Goal: Task Accomplishment & Management: Manage account settings

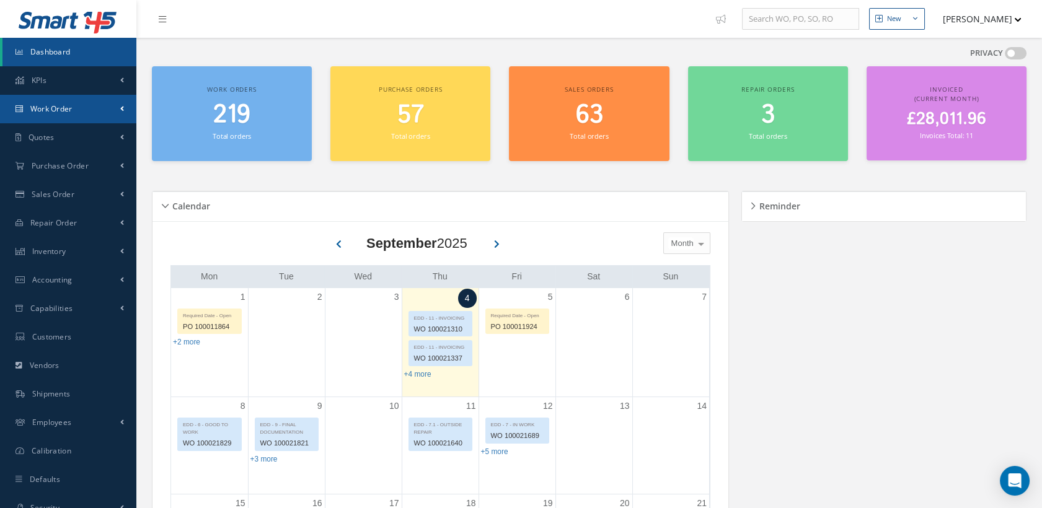
click at [57, 101] on link "Work Order" at bounding box center [68, 109] width 136 height 29
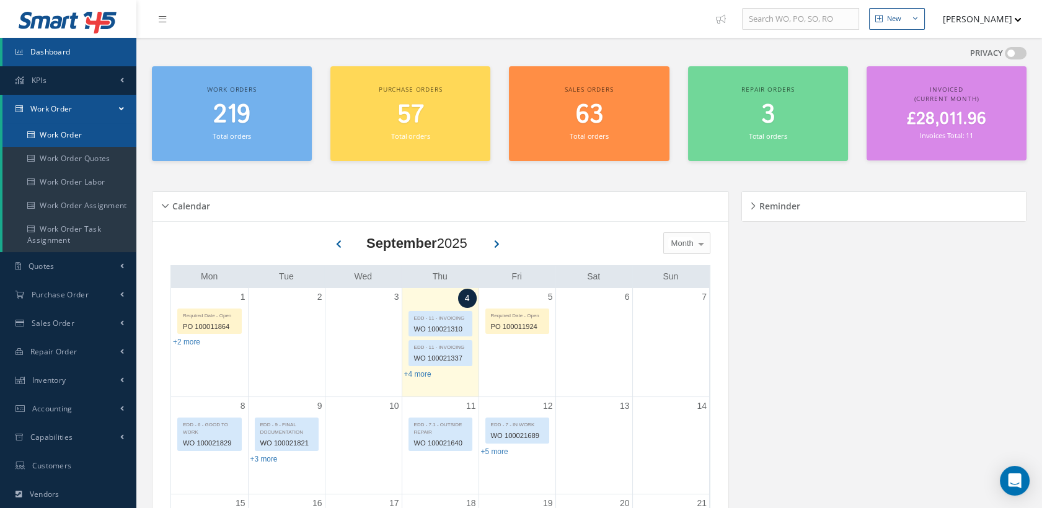
click at [57, 130] on link "Work Order" at bounding box center [69, 135] width 134 height 24
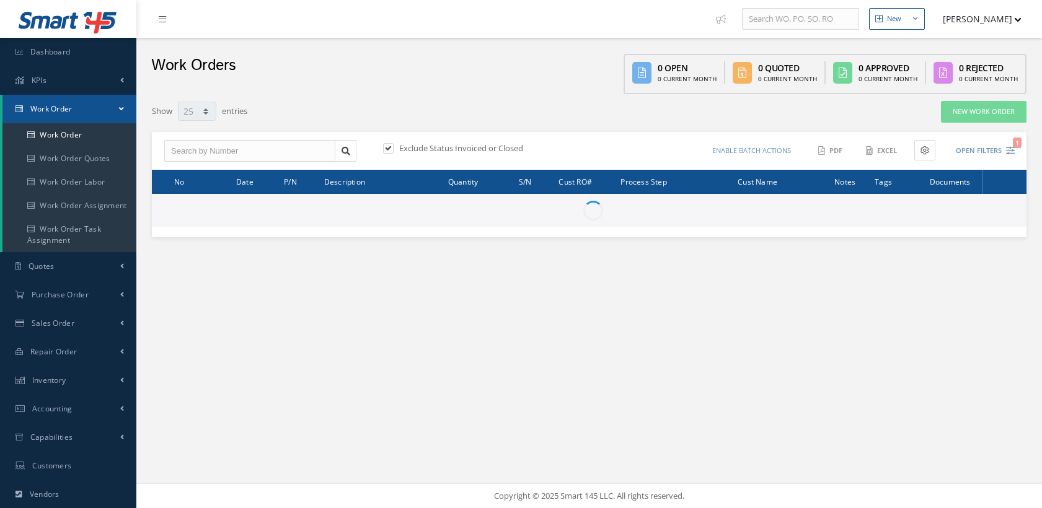
select select "25"
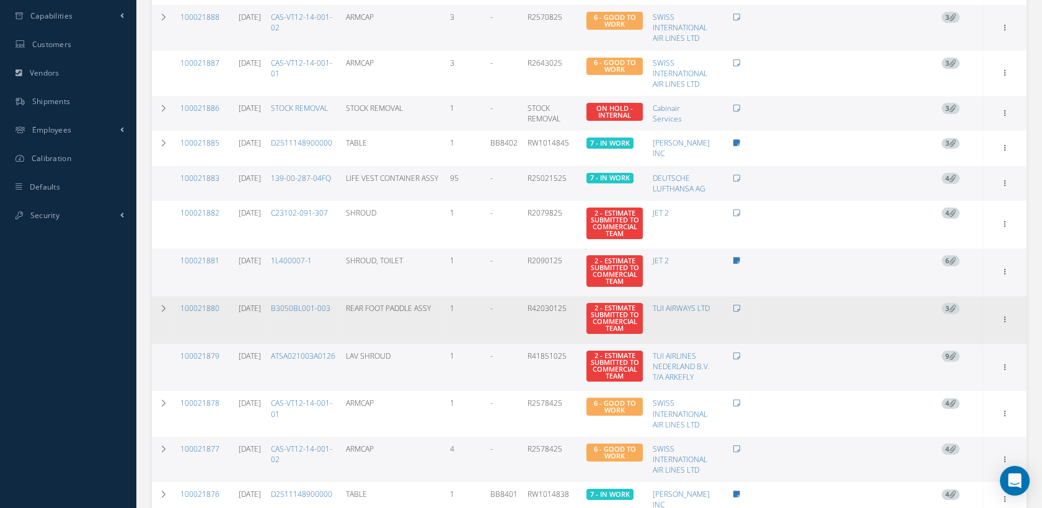
scroll to position [482, 0]
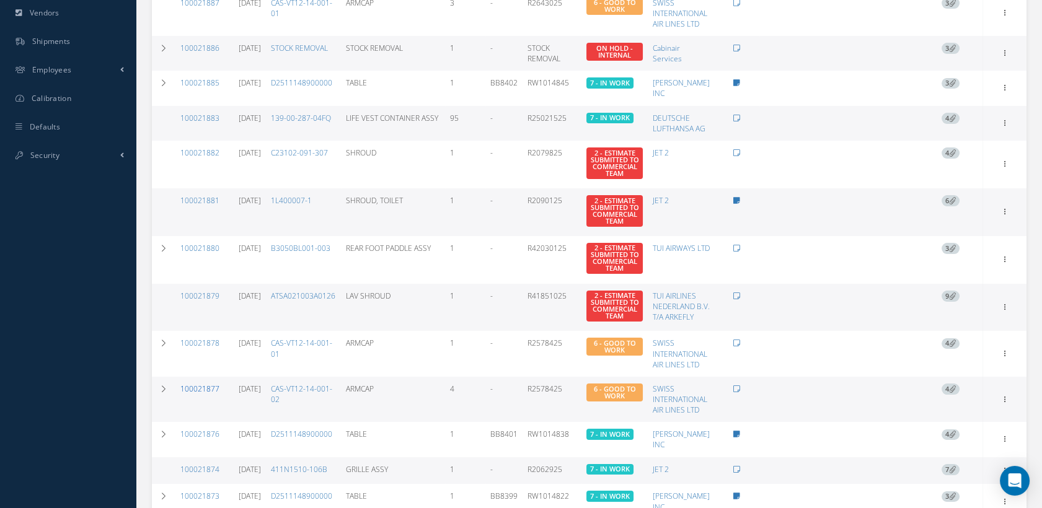
click at [210, 394] on link "100021877" at bounding box center [199, 389] width 39 height 11
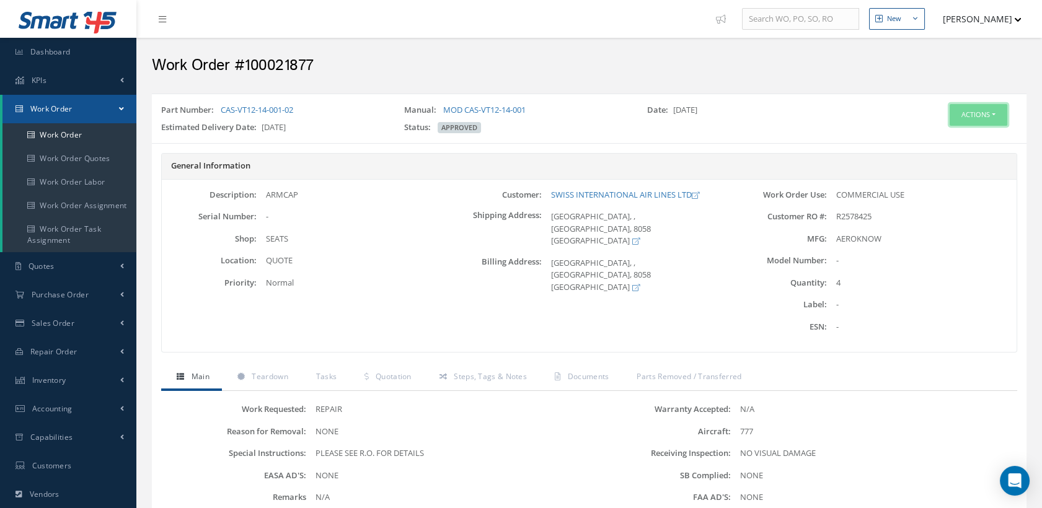
click at [972, 109] on button "Actions" at bounding box center [979, 115] width 58 height 22
click at [947, 130] on link "Edit" at bounding box center [958, 138] width 99 height 17
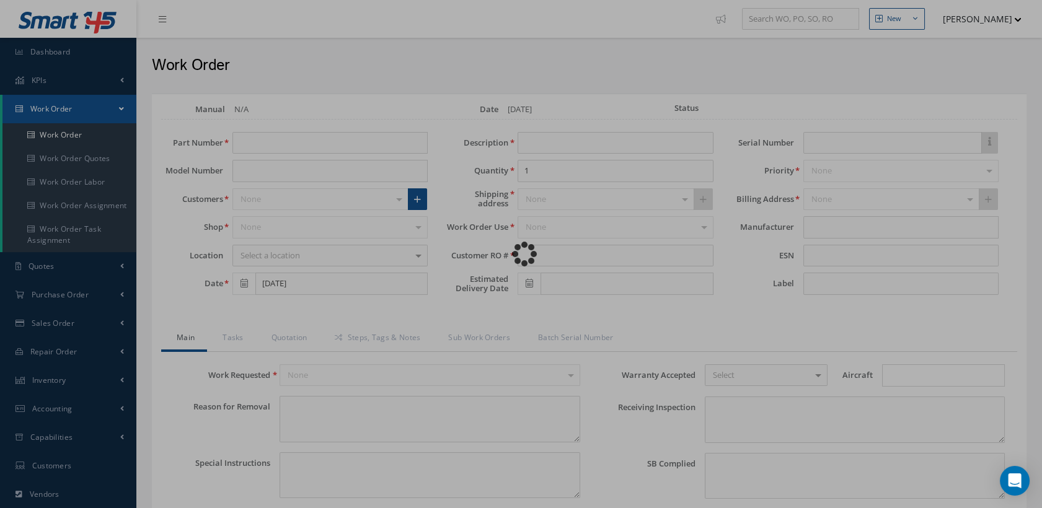
type input "CAS-VT12-14-001-02"
type input "08/27/2025"
type input "ARMCAP"
type input "4"
type input "R2578425"
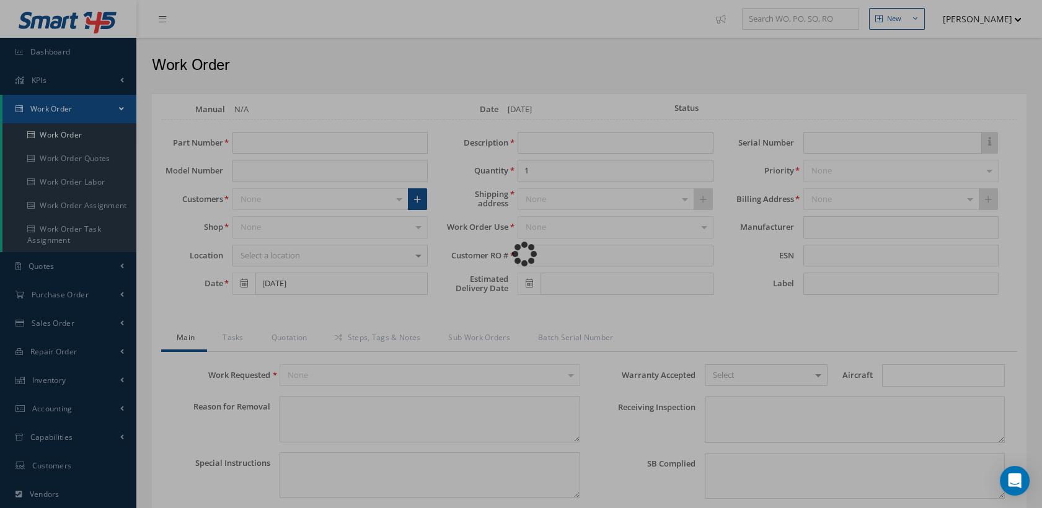
type input "10/16/2025"
type textarea "NONE"
type textarea "PLEASE SEE R.O. FOR DETAILS"
type input "NONE"
type textarea "NO VISUAL DAMAGE"
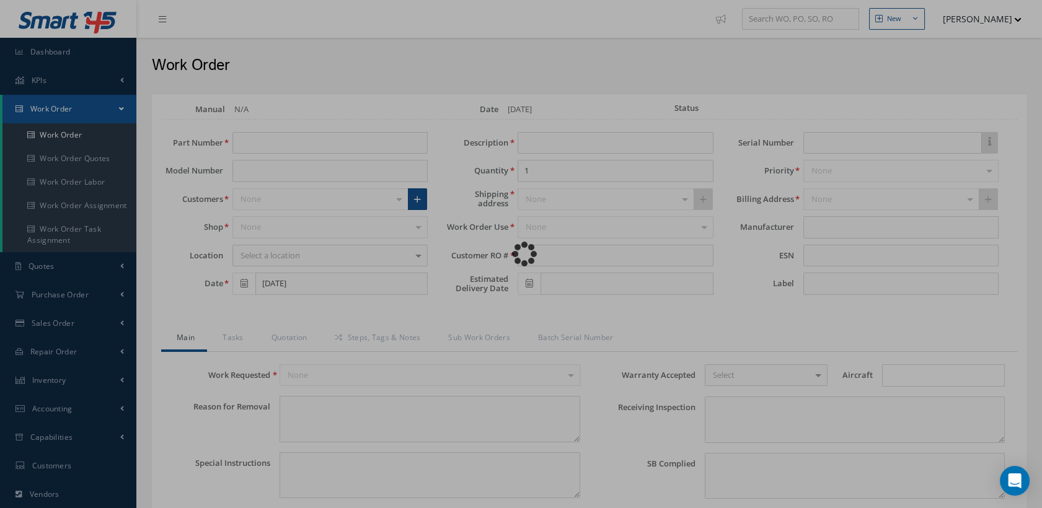
type textarea "NONE"
type input "NONE"
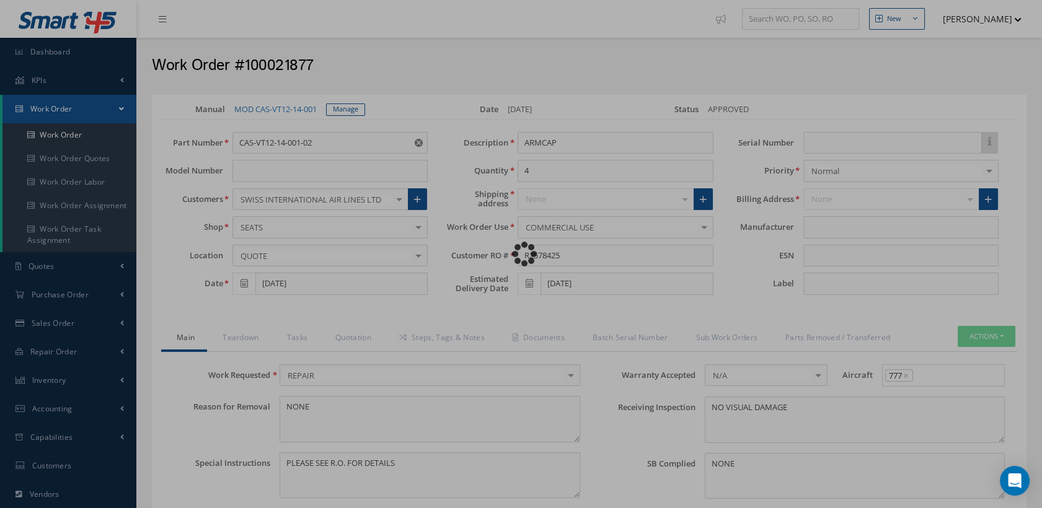
type input "AEROKNOW"
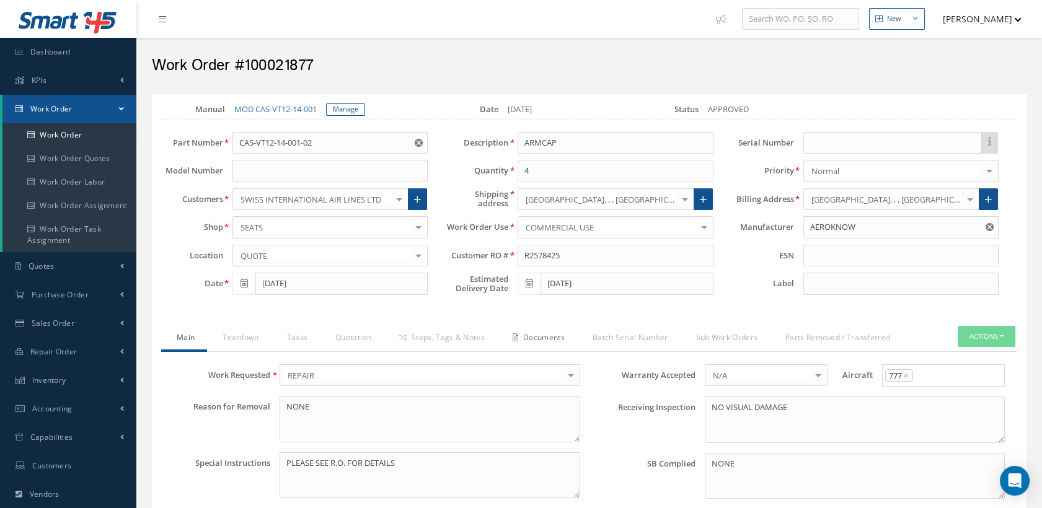
click at [551, 338] on link "Documents" at bounding box center [537, 339] width 80 height 26
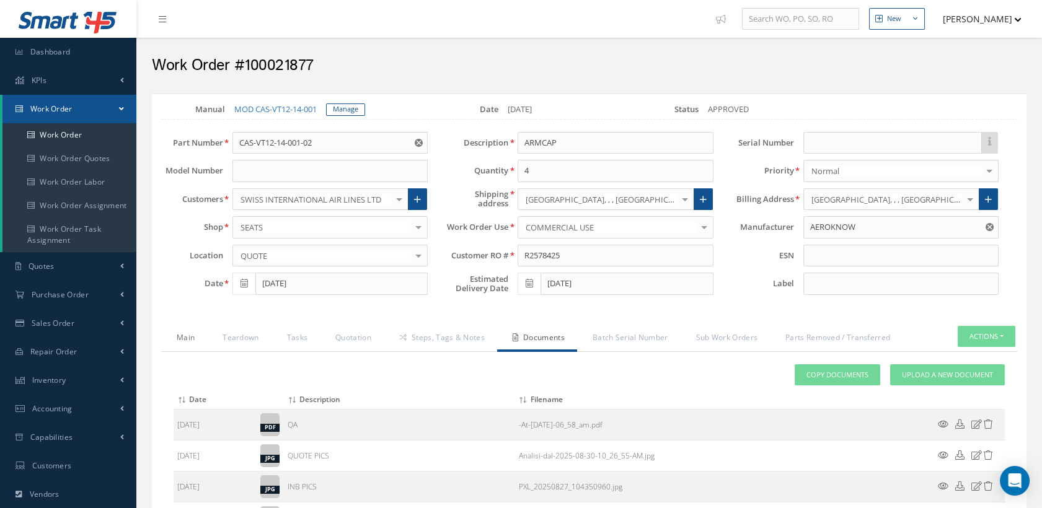
click at [187, 333] on link "Main" at bounding box center [184, 339] width 46 height 26
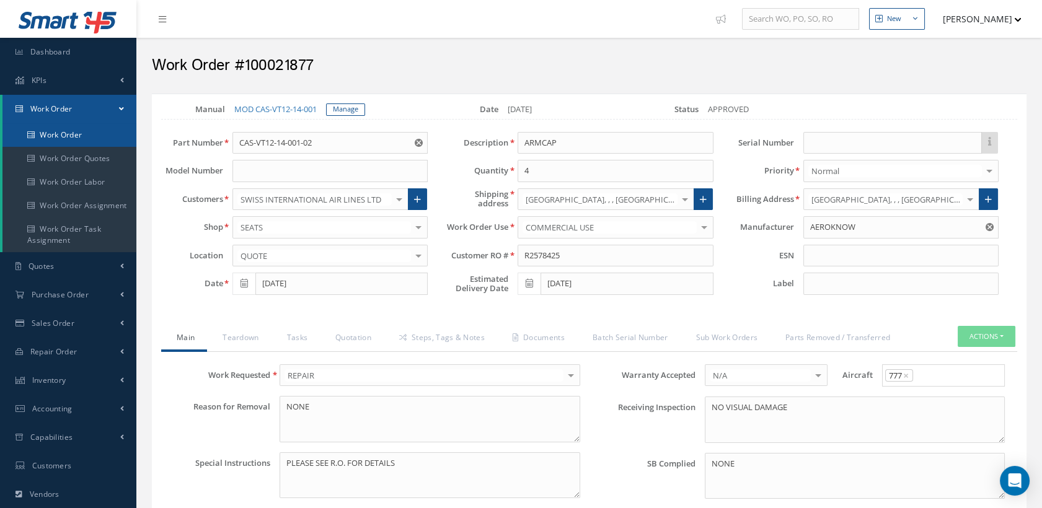
click at [74, 136] on link "Work Order" at bounding box center [69, 135] width 134 height 24
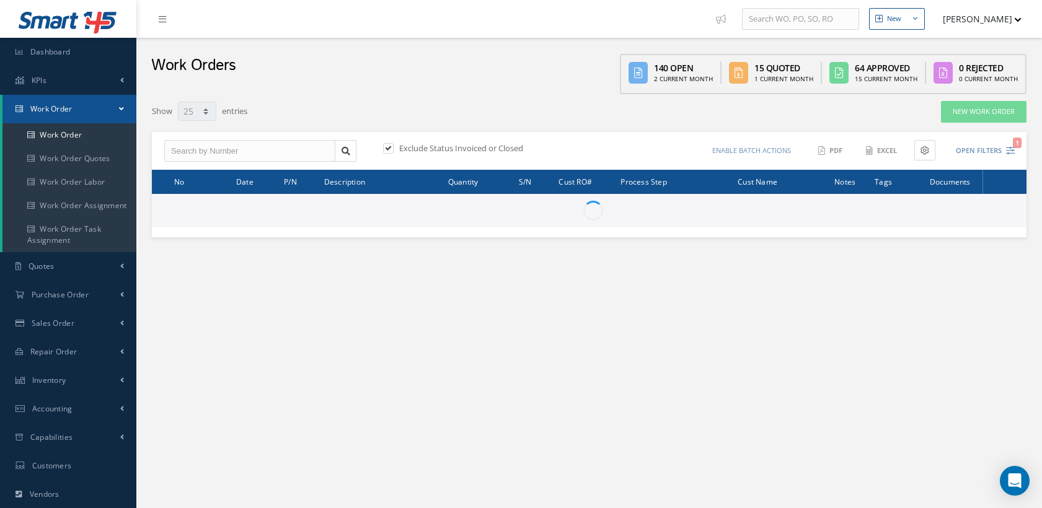
select select "25"
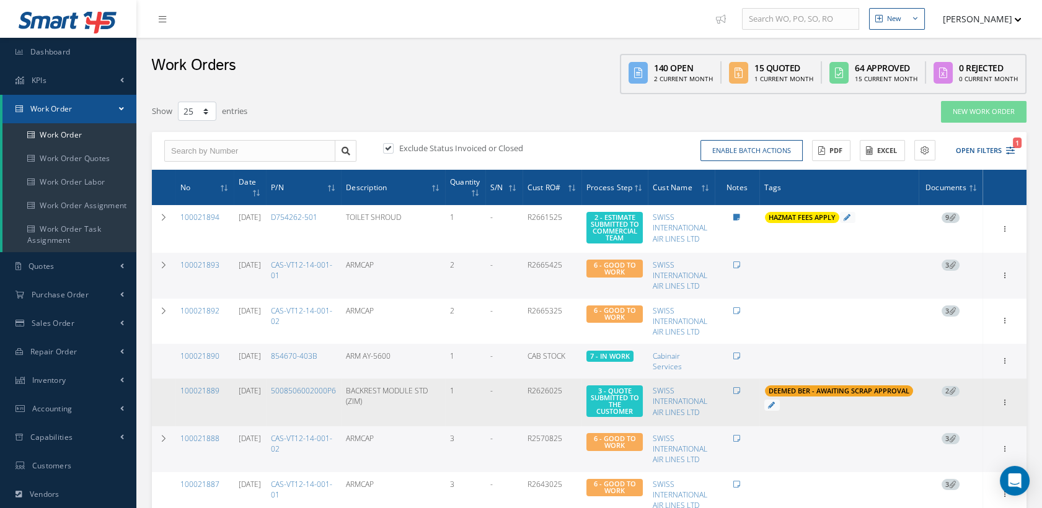
drag, startPoint x: 223, startPoint y: 401, endPoint x: 175, endPoint y: 399, distance: 47.1
click at [175, 399] on td "100021889" at bounding box center [204, 403] width 58 height 48
copy link "100021889"
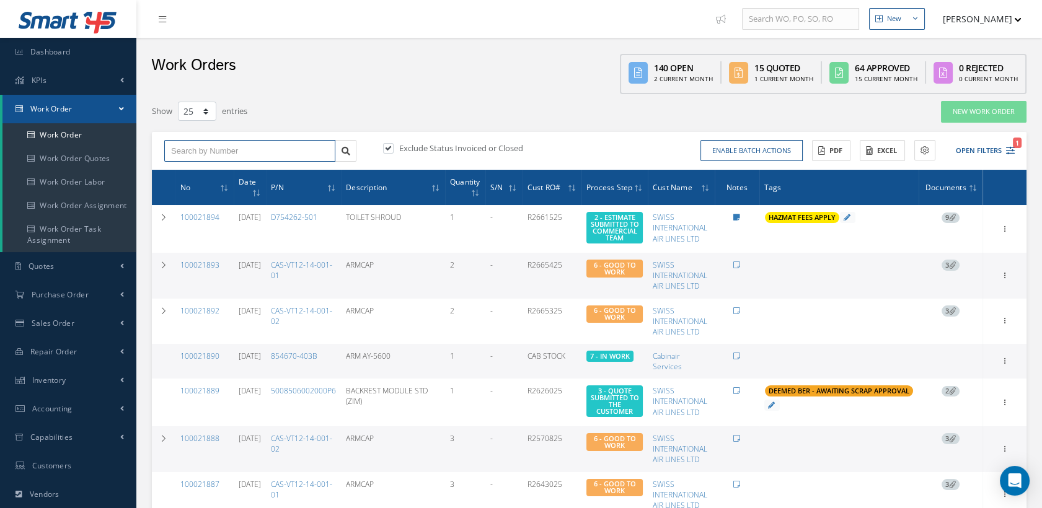
click at [297, 151] on input "text" at bounding box center [249, 151] width 171 height 22
type input "100021827"
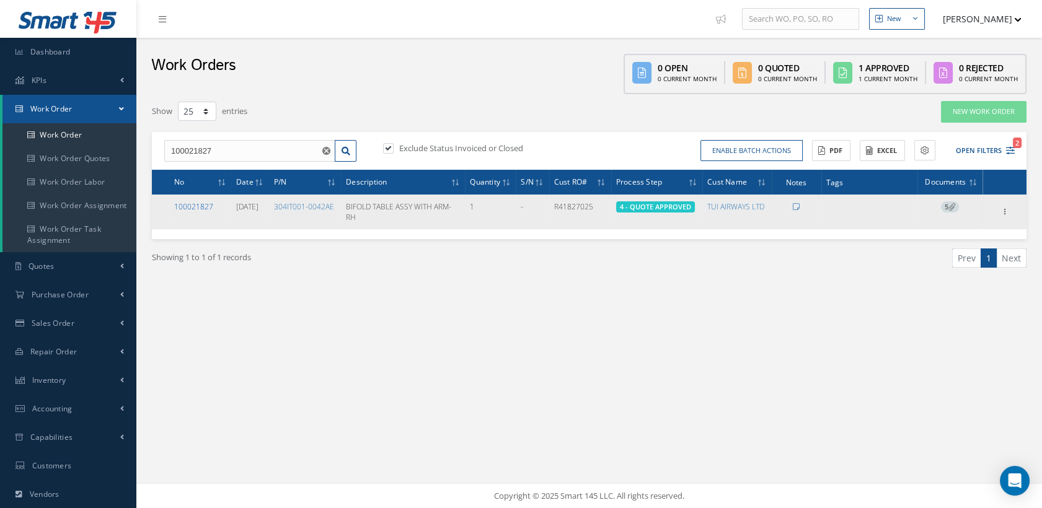
click at [208, 208] on link "100021827" at bounding box center [193, 206] width 39 height 11
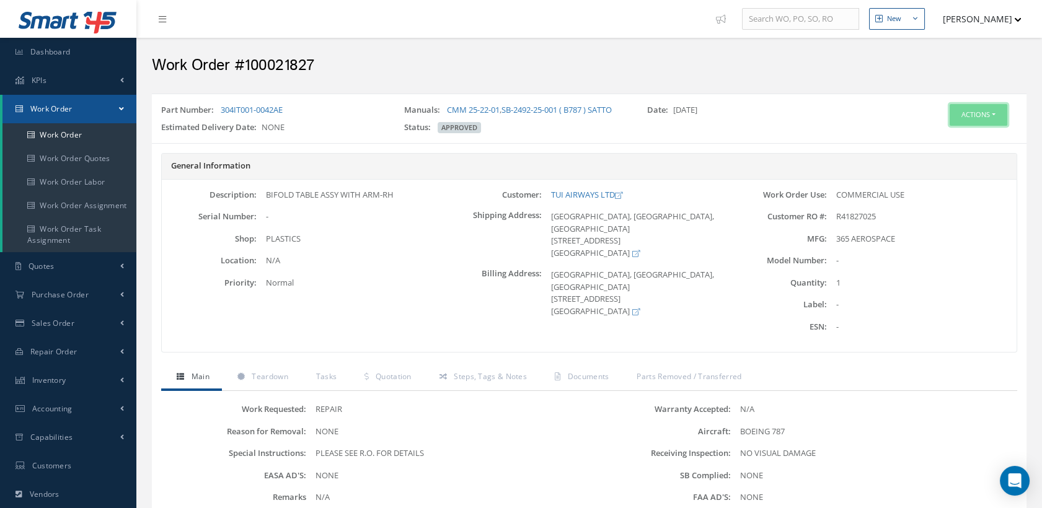
click at [960, 112] on button "Actions" at bounding box center [979, 115] width 58 height 22
click at [942, 133] on link "Edit" at bounding box center [958, 138] width 99 height 17
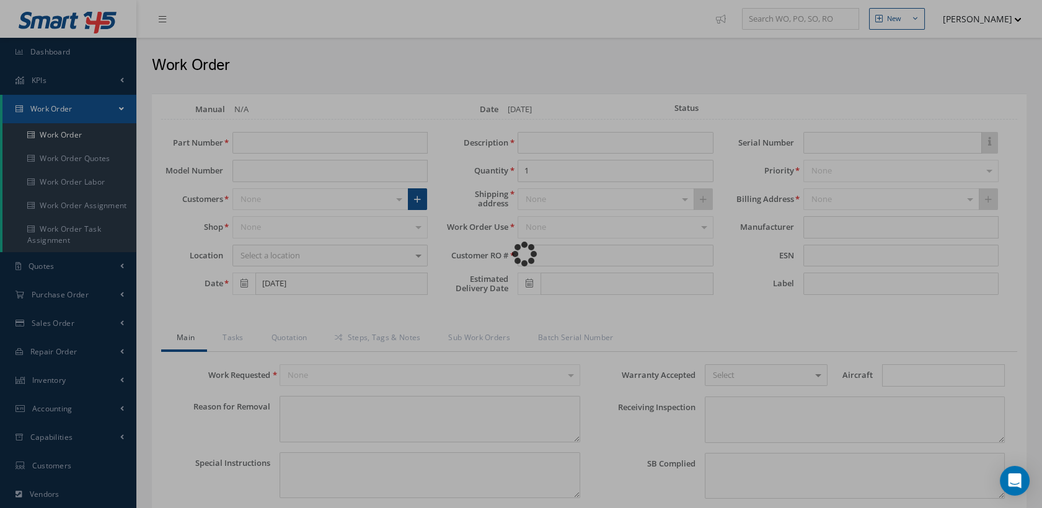
type input "304IT001-0042AE"
type input "08/05/2025"
type input "BIFOLD TABLE ASSY WITH ARM-RH"
type input "R41827025"
type textarea "NONE"
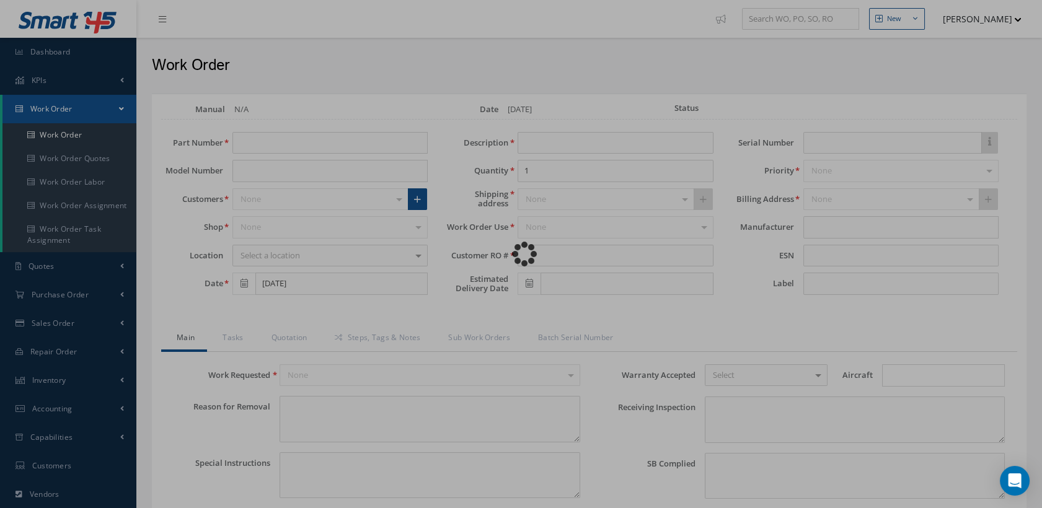
type textarea "PLEASE SEE R.O. FOR DETAILS"
type input "NONE"
type textarea "NO VISUAL DAMAGE"
type textarea "NONE"
type input "NONE"
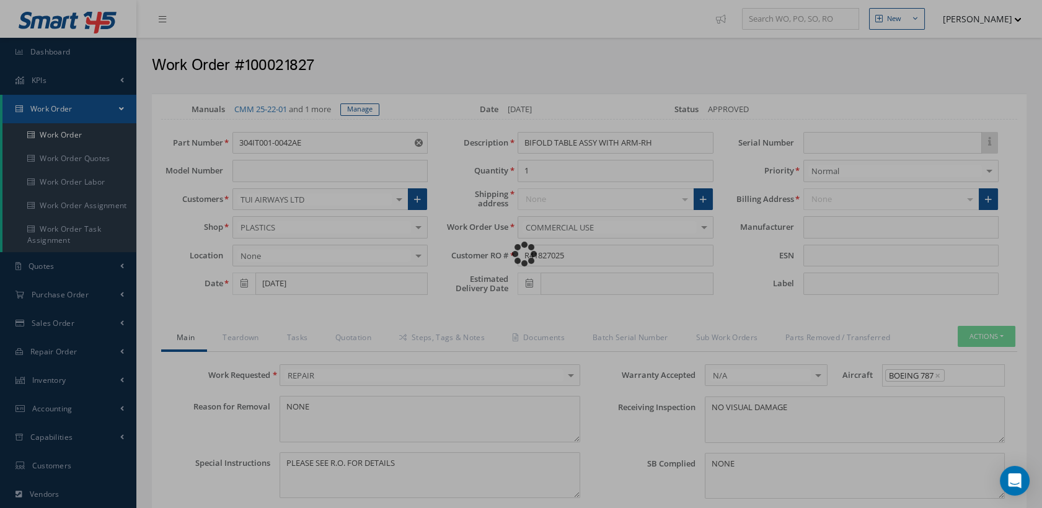
type input "365 AEROSPACE"
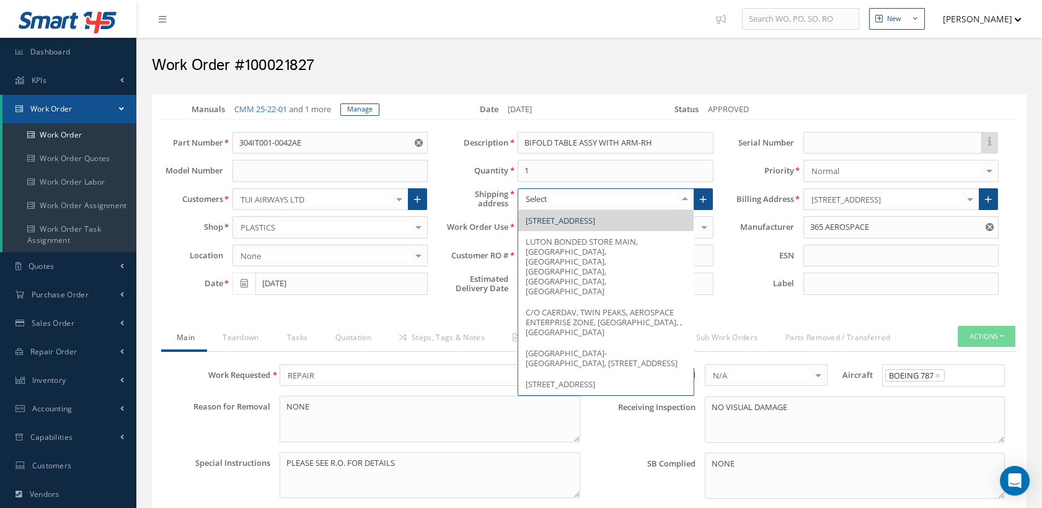
click at [682, 208] on div at bounding box center [684, 199] width 17 height 20
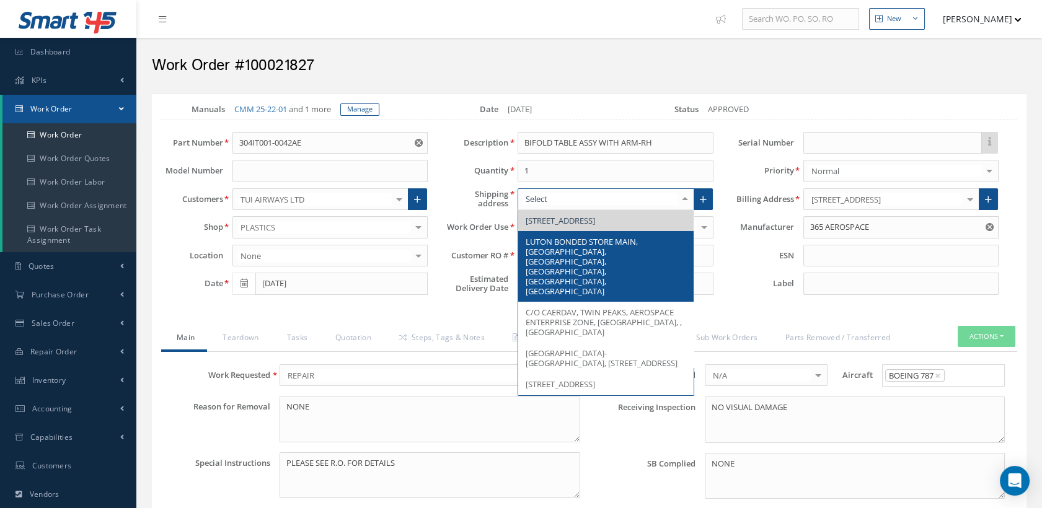
click at [614, 297] on span "LUTON BONDED STORE MAIN, PERCIVAL WAY, LONDON LUTON AIRPORT, LUTON, BEDFORDSHIR…" at bounding box center [582, 266] width 112 height 61
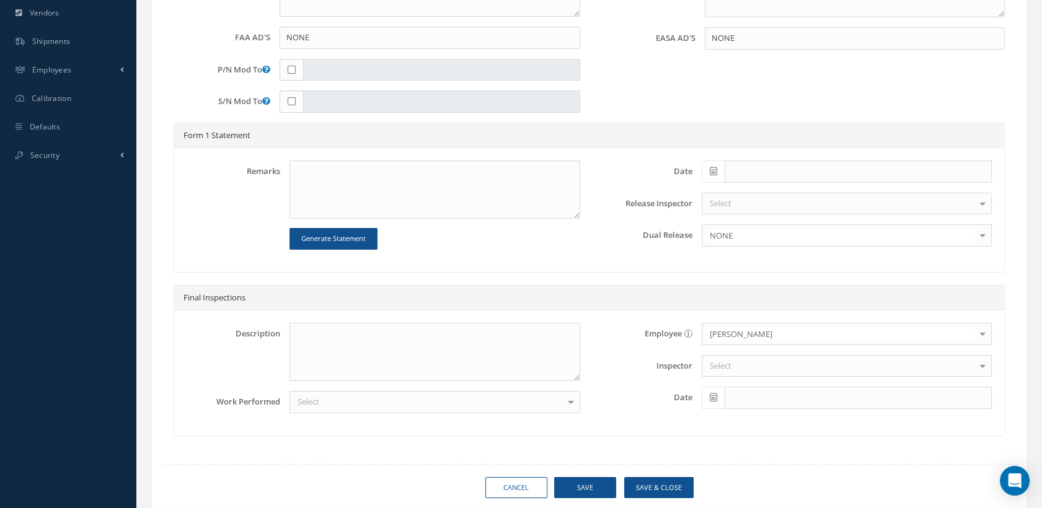
scroll to position [138, 0]
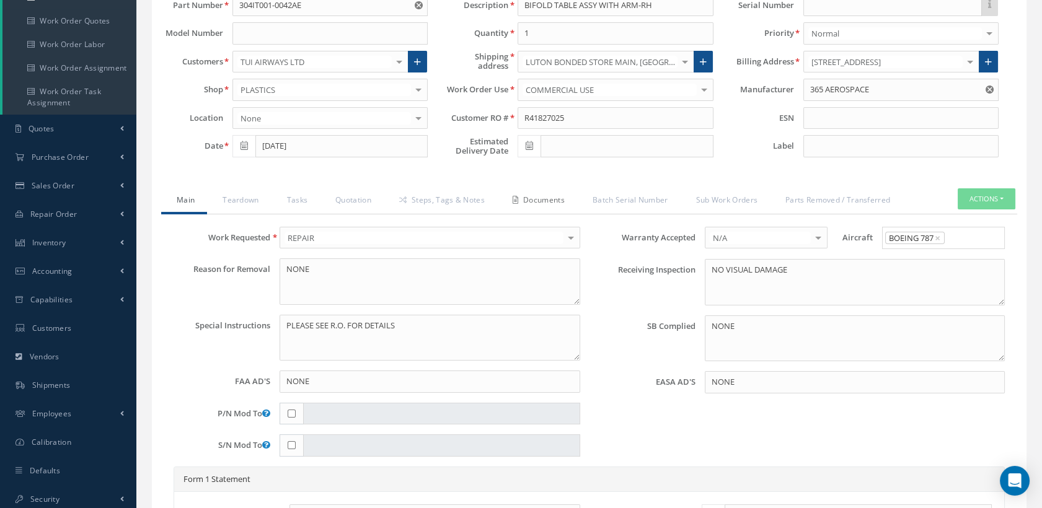
click at [559, 210] on link "Documents" at bounding box center [537, 201] width 80 height 26
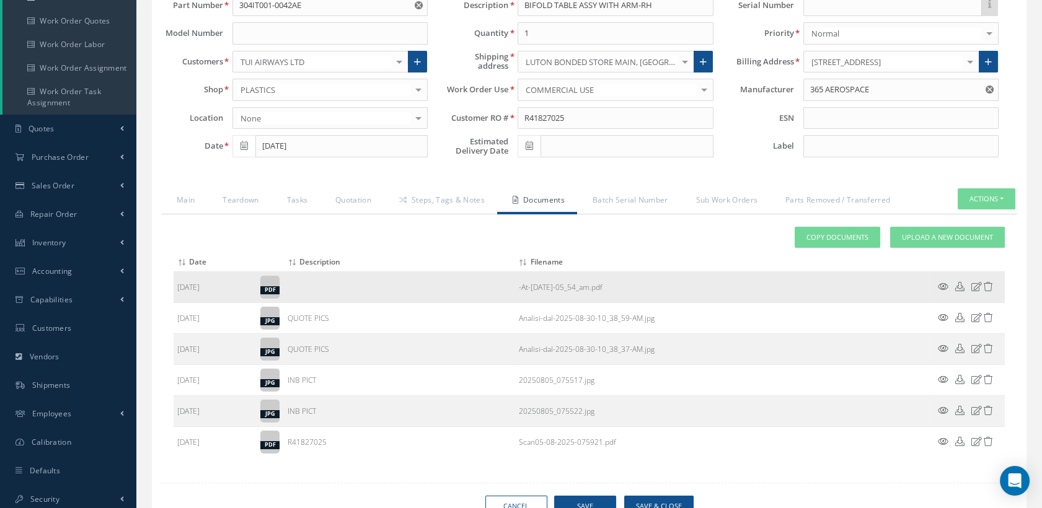
click at [978, 291] on icon at bounding box center [976, 286] width 11 height 9
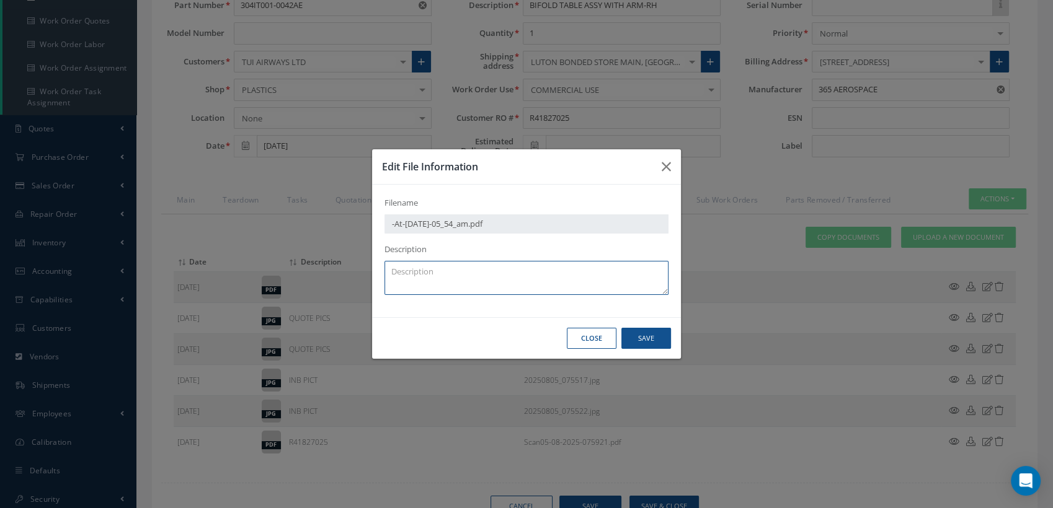
click at [455, 263] on textarea at bounding box center [526, 278] width 284 height 34
type textarea "q"
type textarea "QA"
click at [627, 335] on button "Save" at bounding box center [646, 339] width 50 height 22
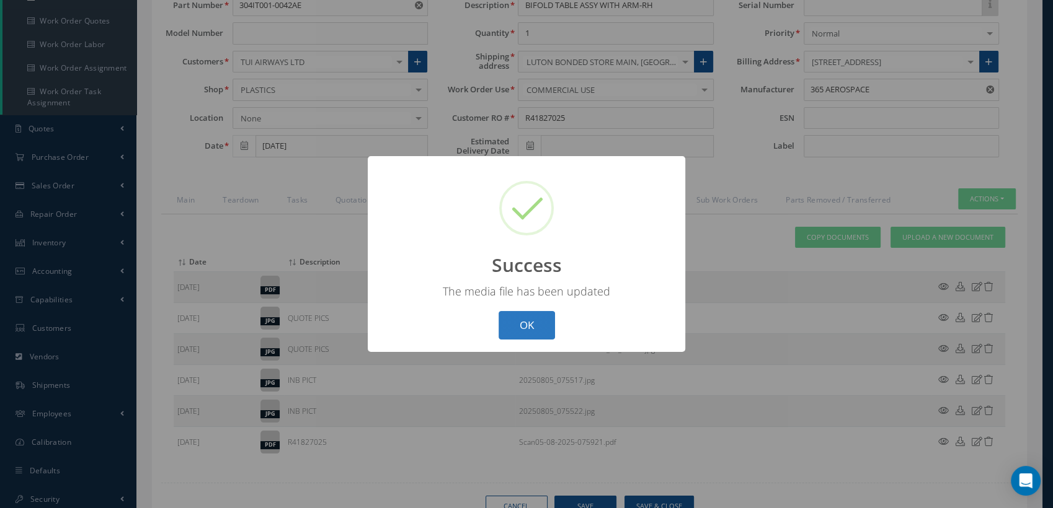
click at [546, 328] on button "OK" at bounding box center [526, 325] width 56 height 29
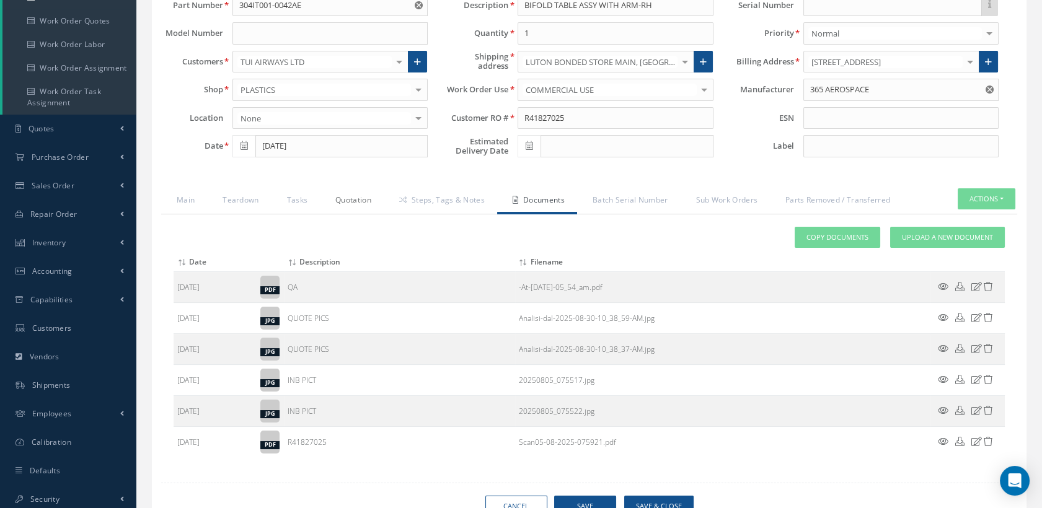
click at [362, 211] on link "Quotation" at bounding box center [352, 201] width 64 height 26
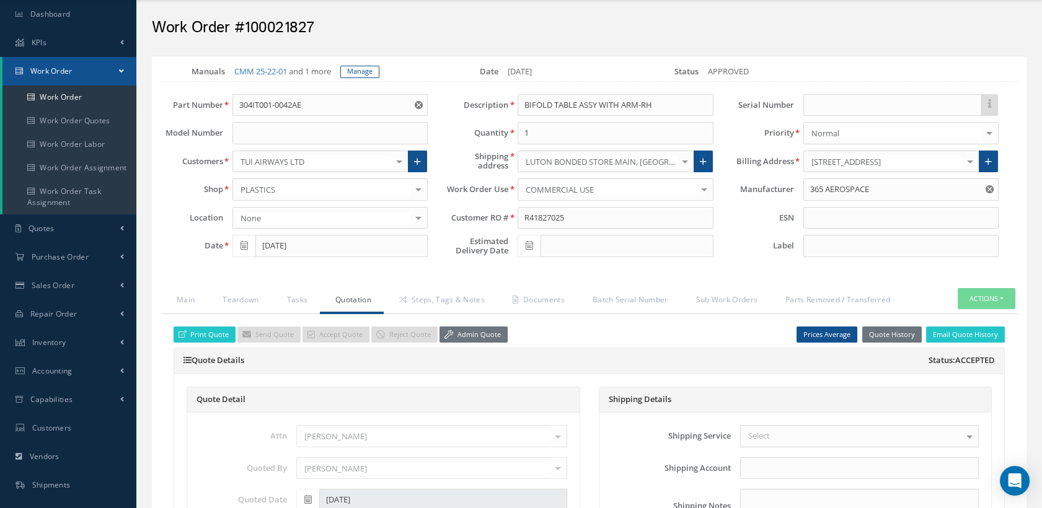
scroll to position [0, 0]
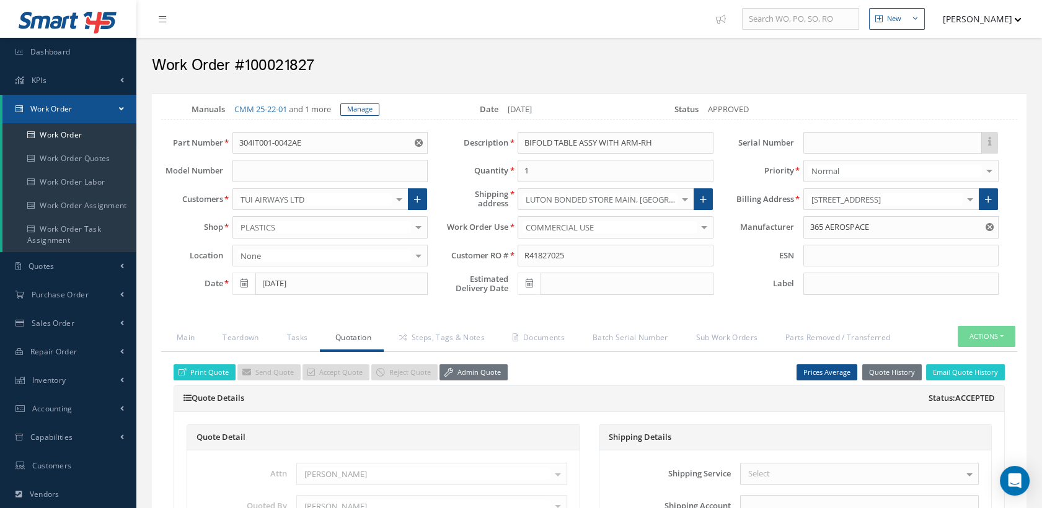
click at [529, 288] on icon at bounding box center [529, 283] width 7 height 9
click at [638, 108] on th "»" at bounding box center [638, 108] width 19 height 19
click at [601, 200] on td "23" at bounding box center [601, 201] width 19 height 19
type input "10/23/2025"
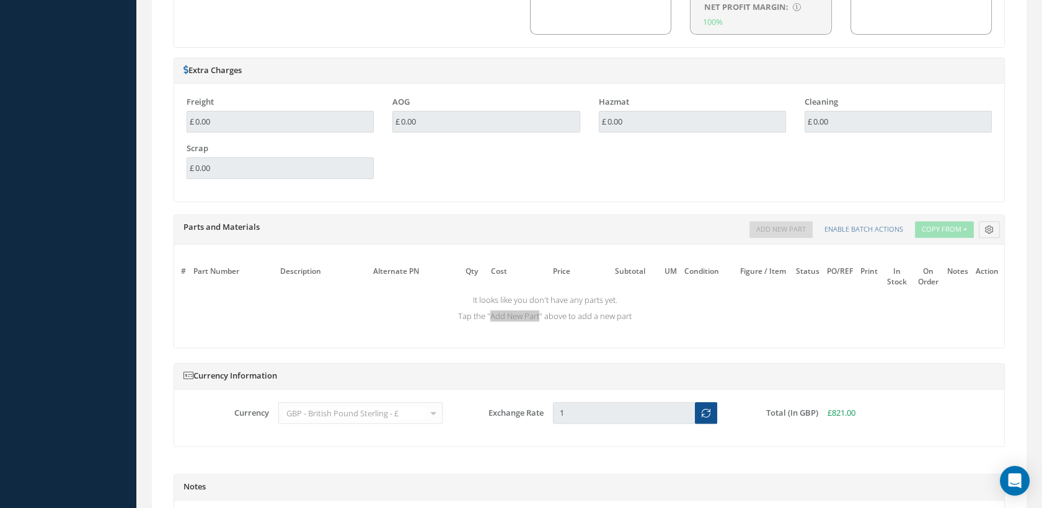
scroll to position [1170, 0]
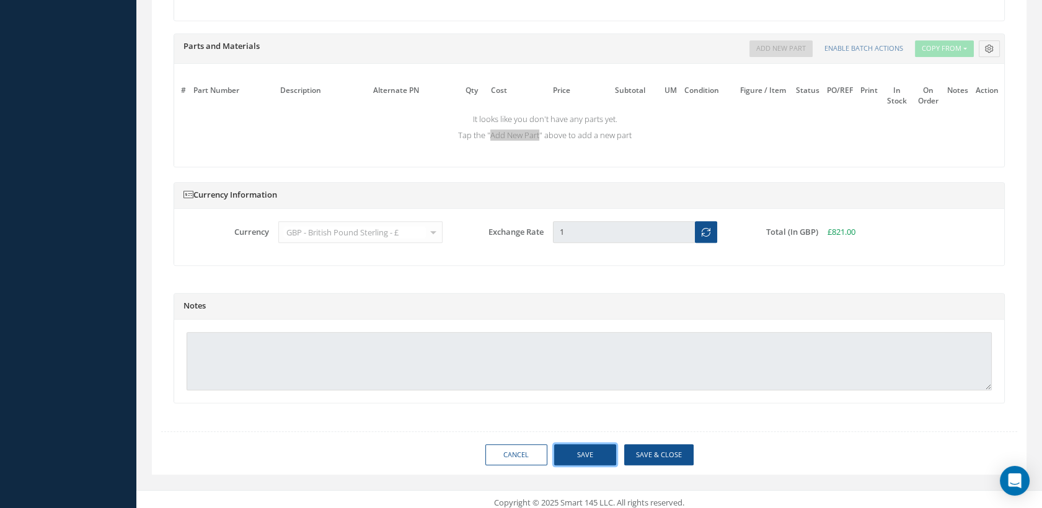
click at [598, 466] on button "Save" at bounding box center [585, 455] width 62 height 22
type input "365 AEROSPACE"
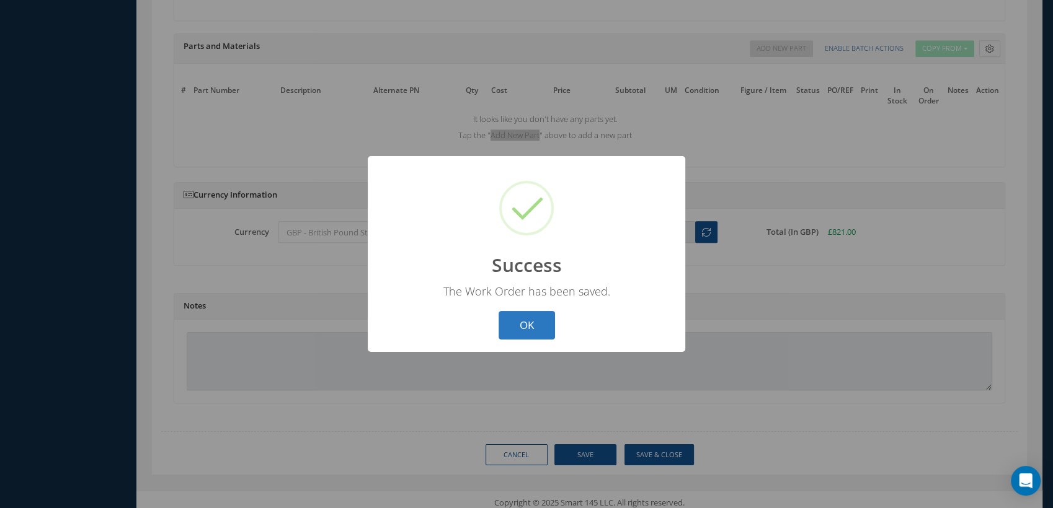
click at [554, 329] on button "OK" at bounding box center [526, 325] width 56 height 29
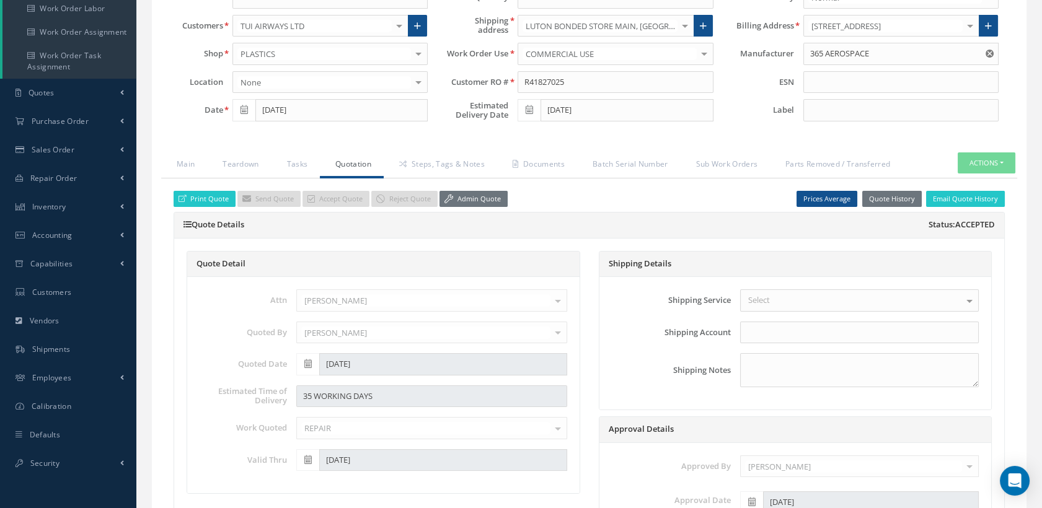
scroll to position [23, 0]
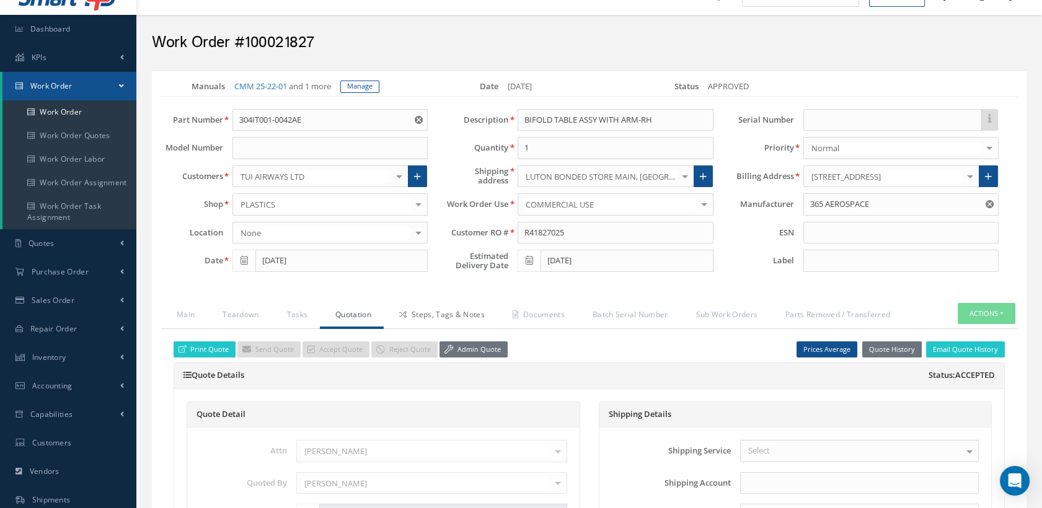
click at [462, 327] on link "Steps, Tags & Notes" at bounding box center [440, 316] width 113 height 26
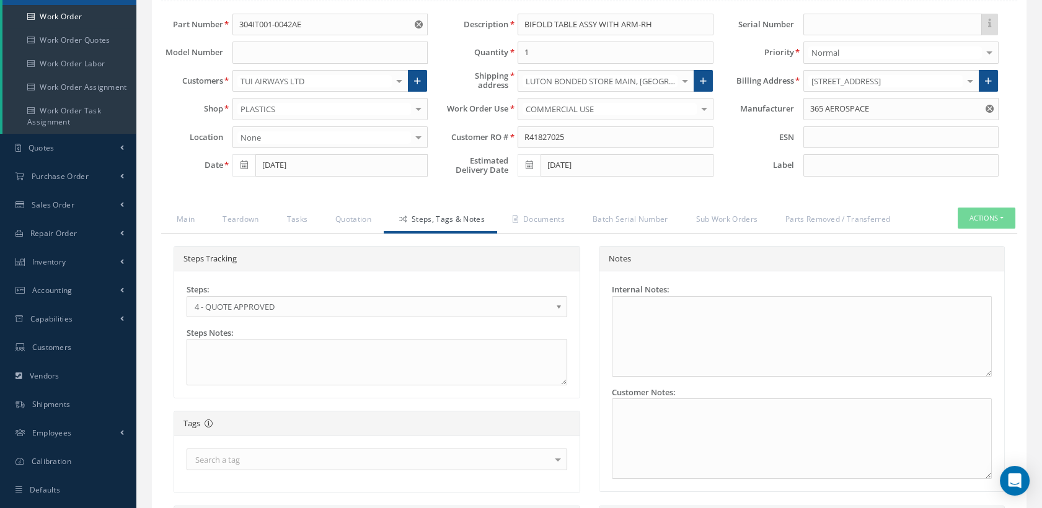
scroll to position [229, 0]
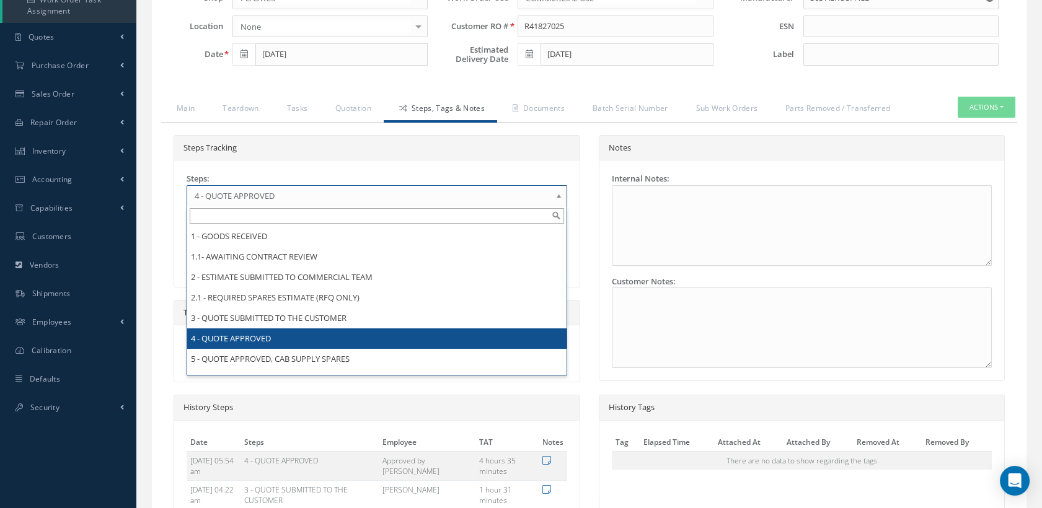
click at [368, 203] on span "4 - QUOTE APPROVED" at bounding box center [373, 195] width 356 height 15
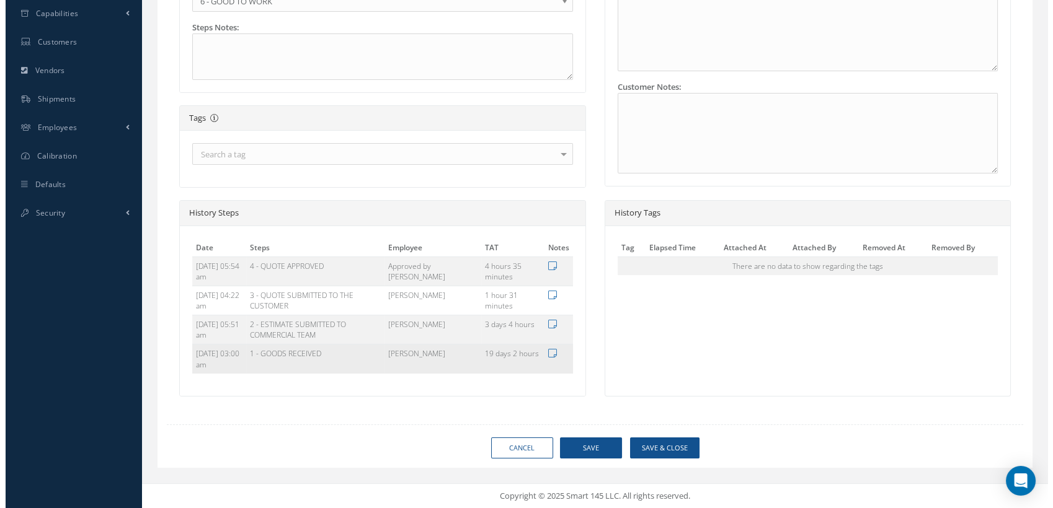
scroll to position [432, 0]
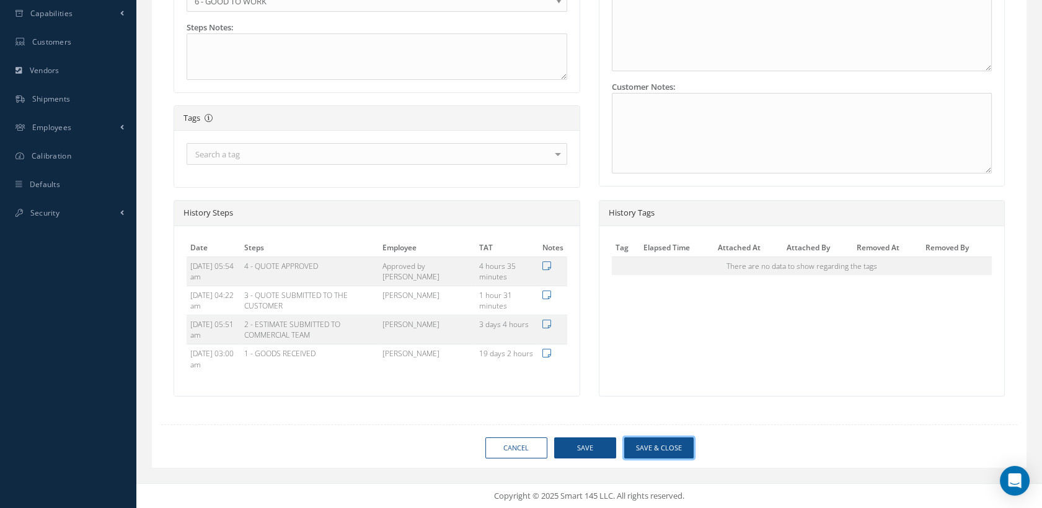
click at [646, 449] on button "Save & Close" at bounding box center [658, 449] width 69 height 22
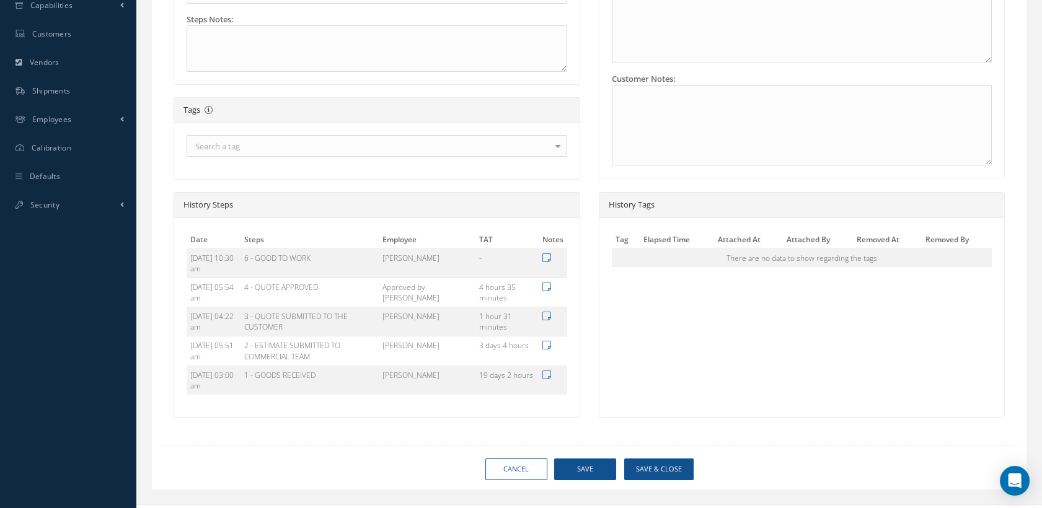
type input "365 AEROSPACE"
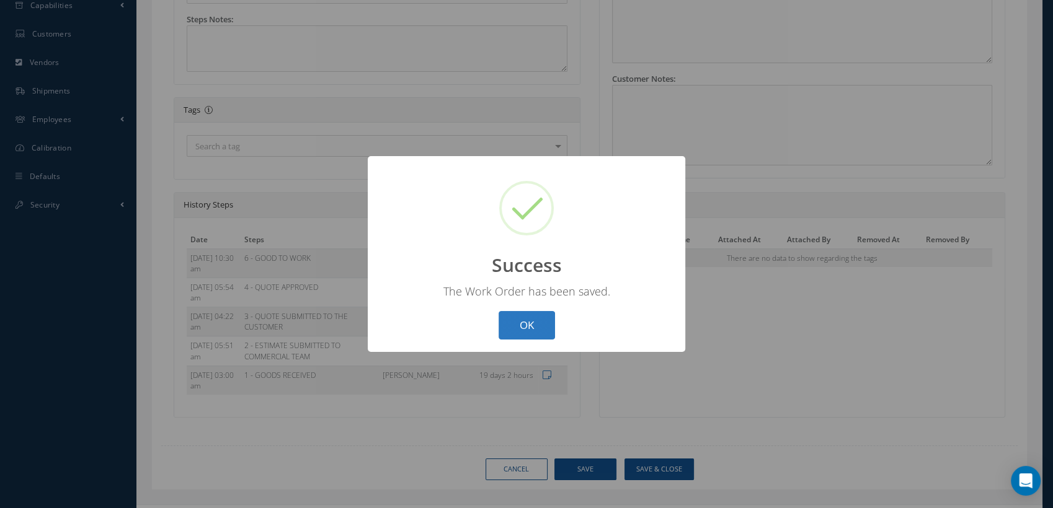
click at [544, 326] on button "OK" at bounding box center [526, 325] width 56 height 29
select select "25"
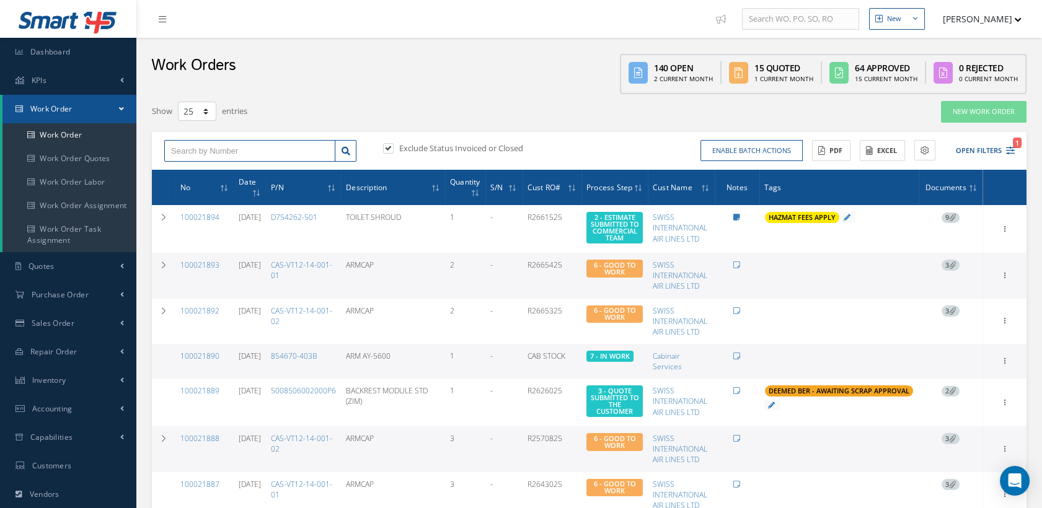
click at [209, 151] on input "text" at bounding box center [249, 151] width 171 height 22
type input "100021827"
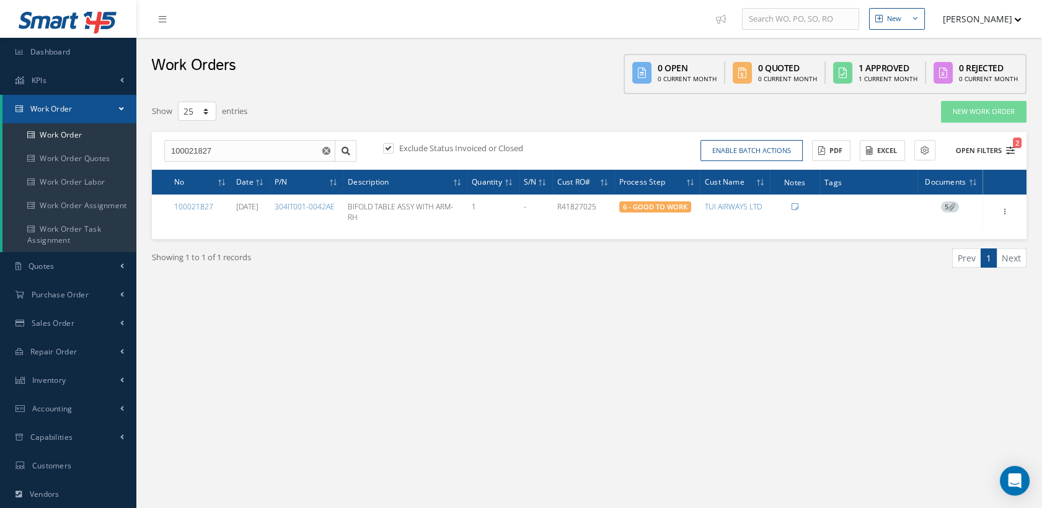
click at [1006, 146] on icon "2" at bounding box center [1010, 150] width 9 height 9
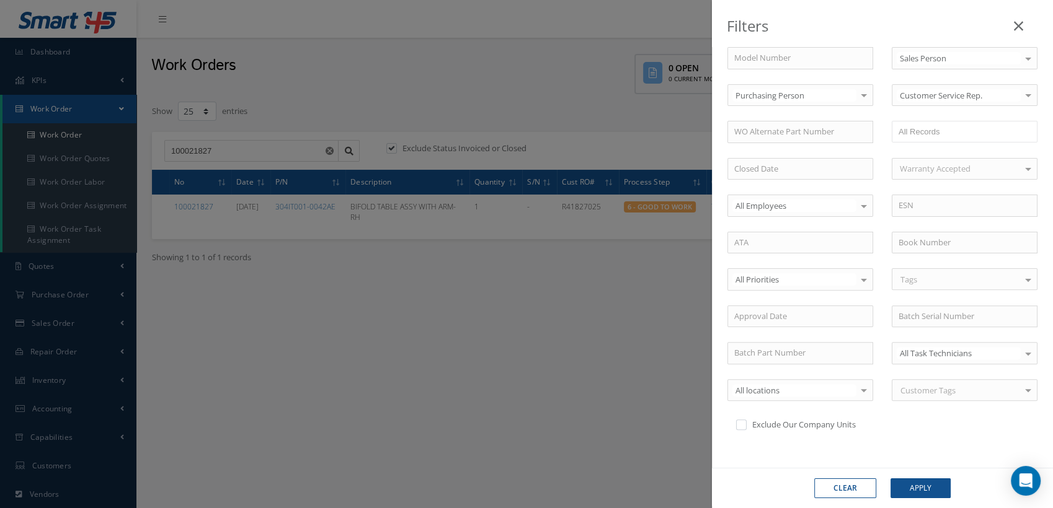
scroll to position [342, 0]
click at [857, 492] on button "Clear" at bounding box center [845, 489] width 62 height 20
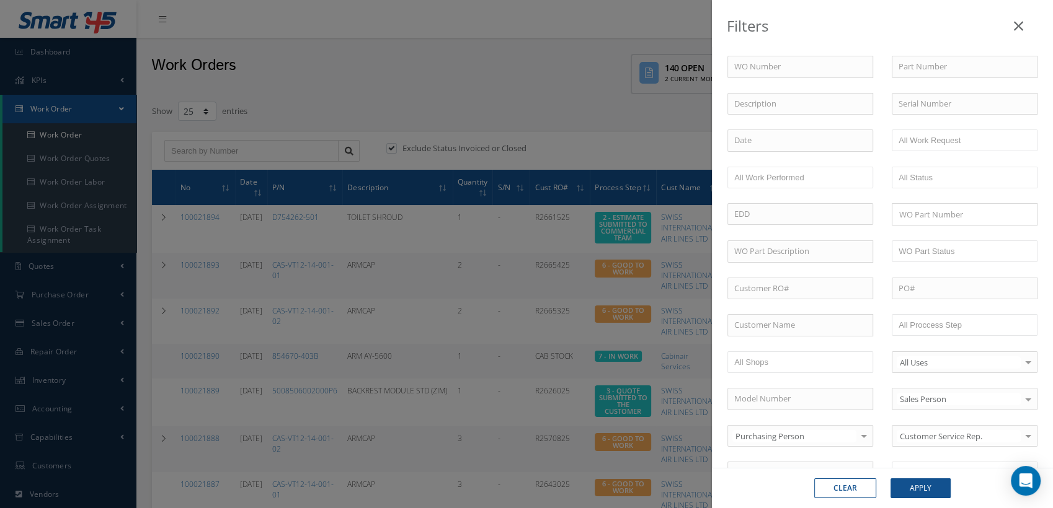
click at [395, 146] on div "Filters WO Number Part Number Description Serial Number - BER CERTIFICATION FIL…" at bounding box center [526, 254] width 1053 height 508
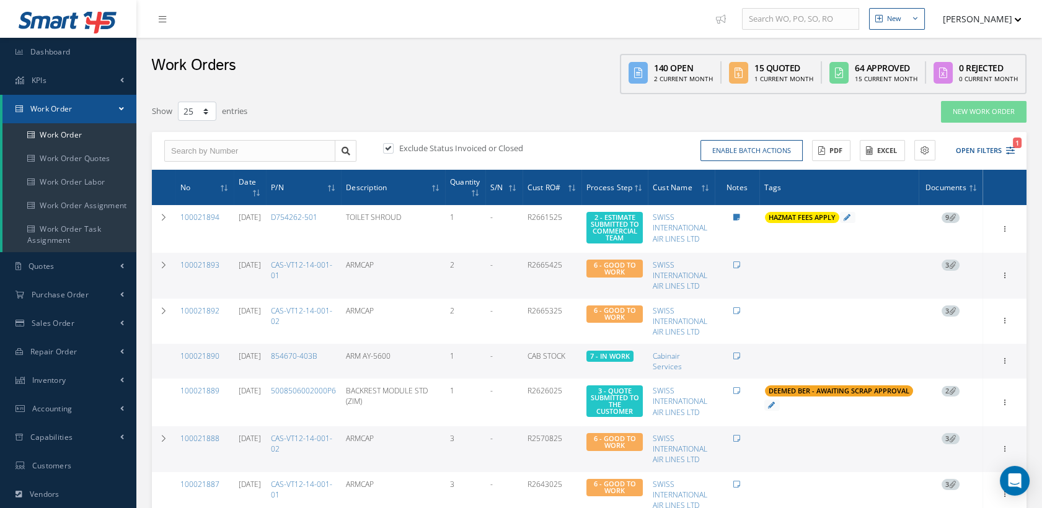
click at [393, 151] on label at bounding box center [394, 148] width 3 height 11
click at [391, 151] on input "checkbox" at bounding box center [387, 149] width 8 height 8
checkbox input "false"
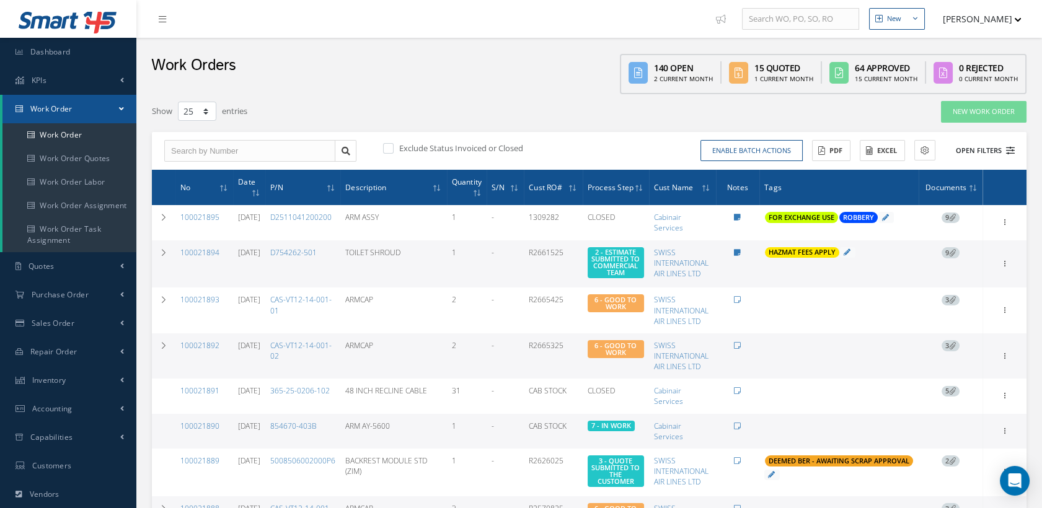
click at [1012, 150] on icon at bounding box center [1010, 150] width 9 height 9
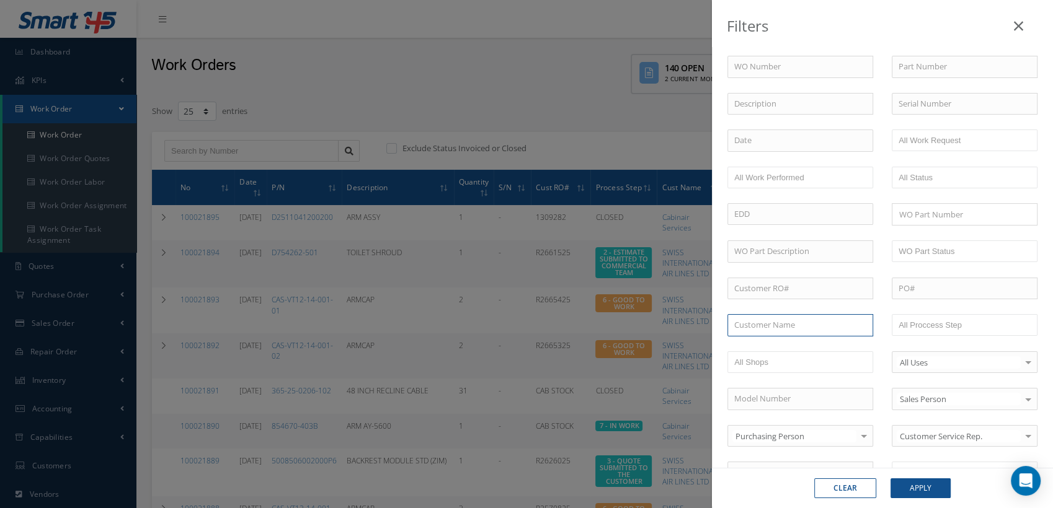
click at [759, 326] on input "text" at bounding box center [800, 325] width 146 height 22
click at [783, 351] on div "ANTAVIA SAS" at bounding box center [800, 348] width 132 height 12
type input "ANTAVIA SAS"
click at [896, 480] on button "Apply" at bounding box center [920, 489] width 60 height 20
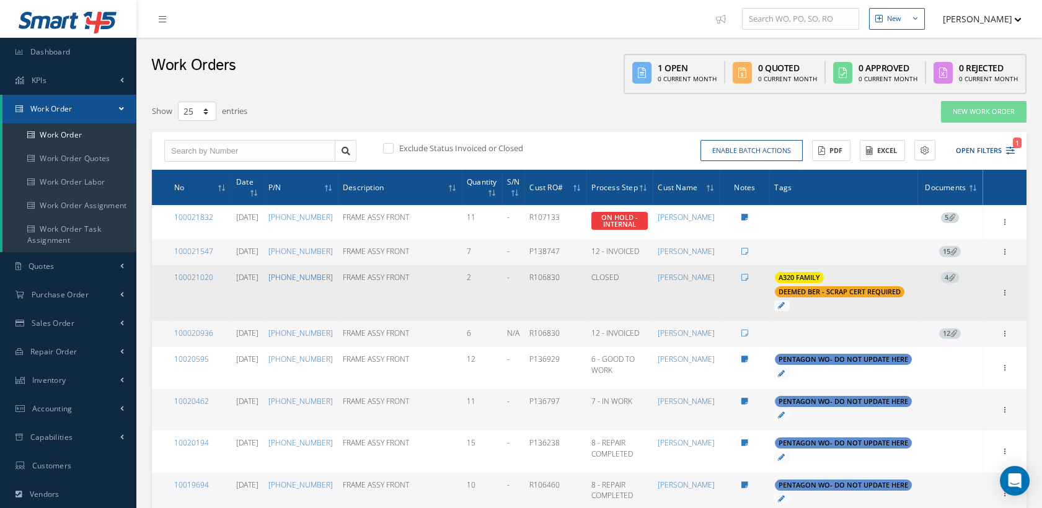
scroll to position [69, 0]
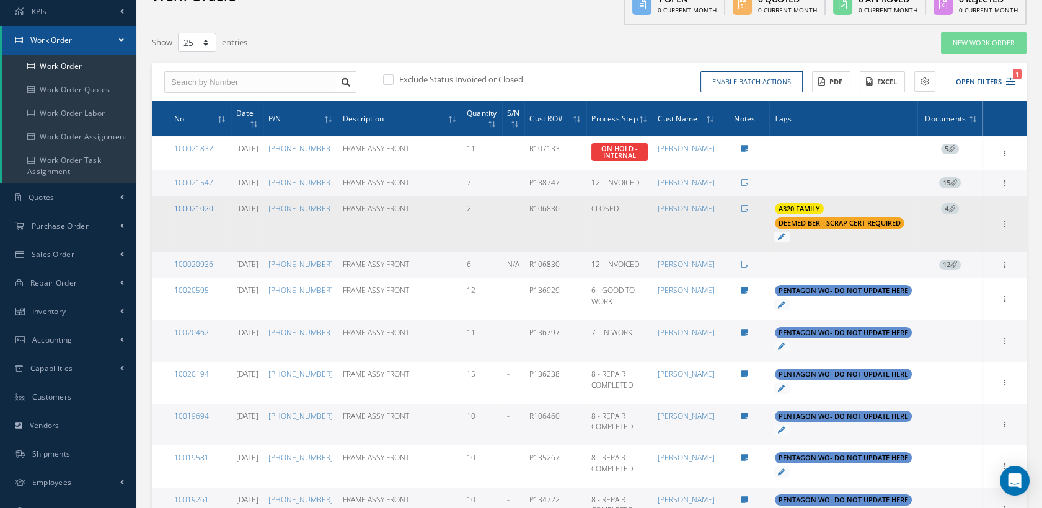
click at [201, 214] on link "100021020" at bounding box center [193, 208] width 39 height 11
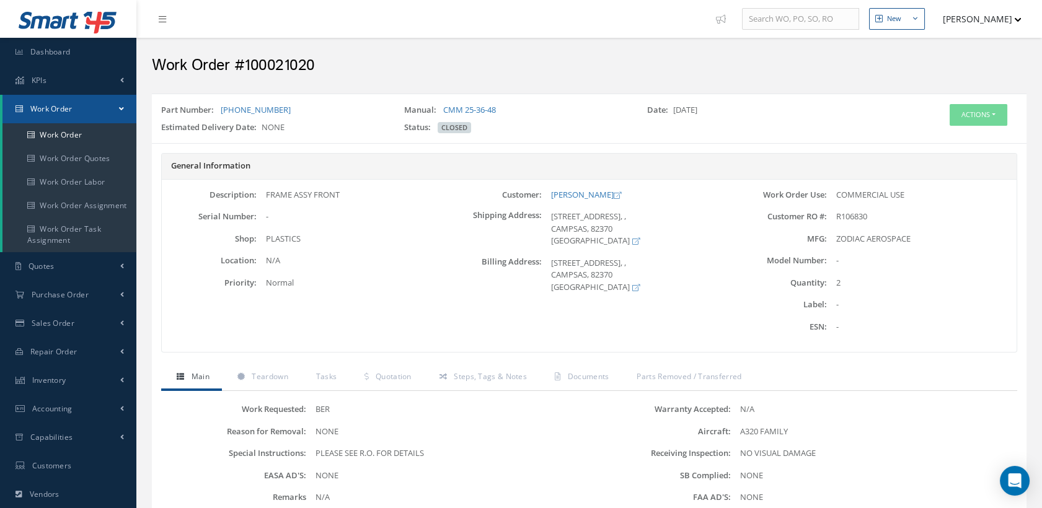
click at [947, 116] on div "Actions Edit Reverse Send By Email Print-Outs Scrap Certificate Material Requis…" at bounding box center [977, 115] width 61 height 22
click at [973, 117] on button "Actions" at bounding box center [979, 115] width 58 height 22
click at [938, 139] on link "Edit" at bounding box center [958, 138] width 99 height 17
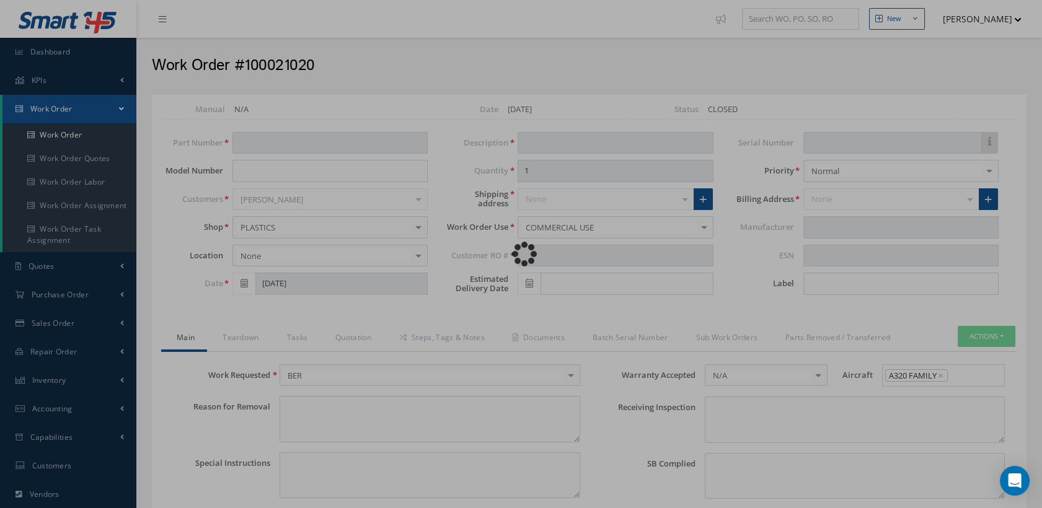
type input "[PHONE_NUMBER]"
type input "[DATE]"
type input "FRAME ASSY FRONT"
type input "2"
type input "R106830"
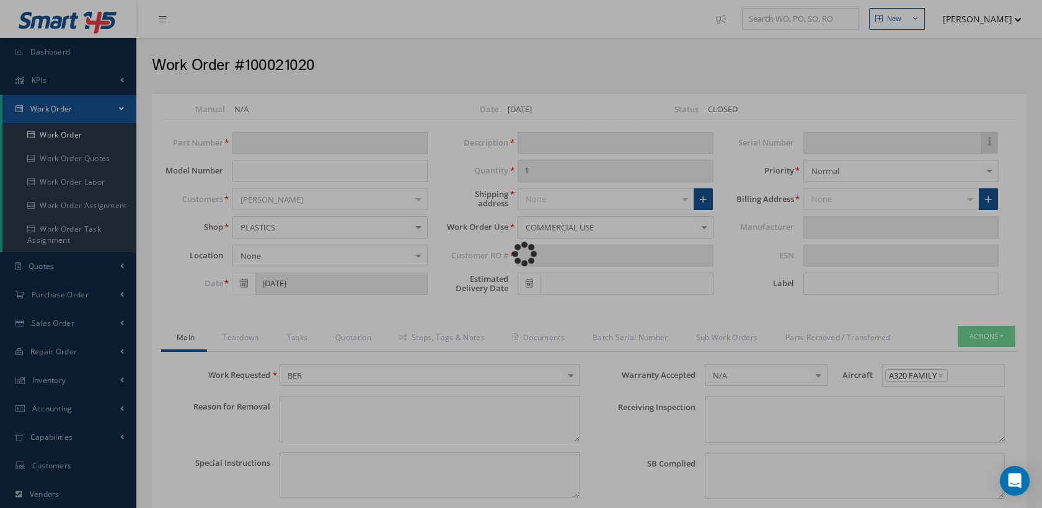
type textarea "NONE"
type textarea "PLEASE SEE R.O. FOR DETAILS"
type input "NONE"
type textarea "NO VISUAL DAMAGE"
type textarea "NONE"
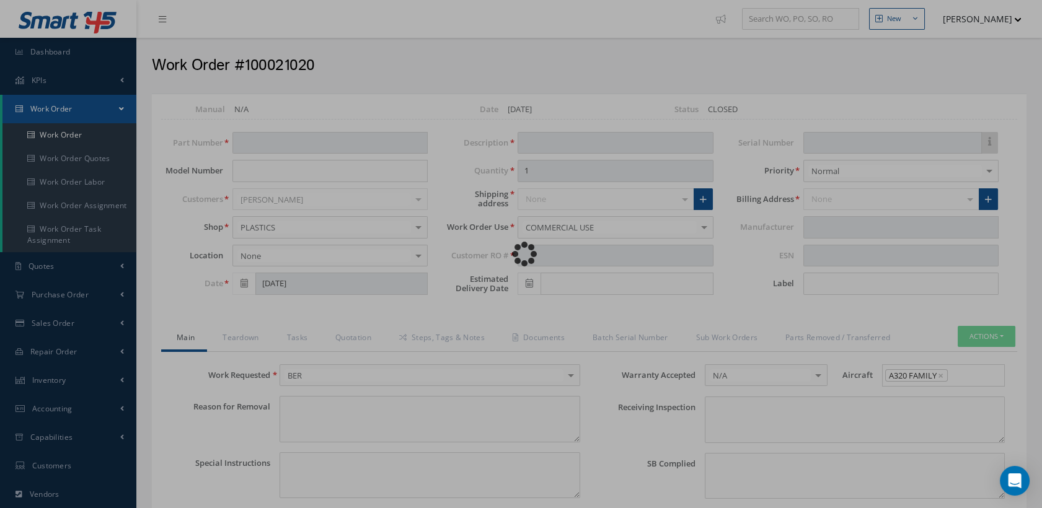
type input "NONE"
type input "[DATE]"
type input "ZODIAC AEROSPACE"
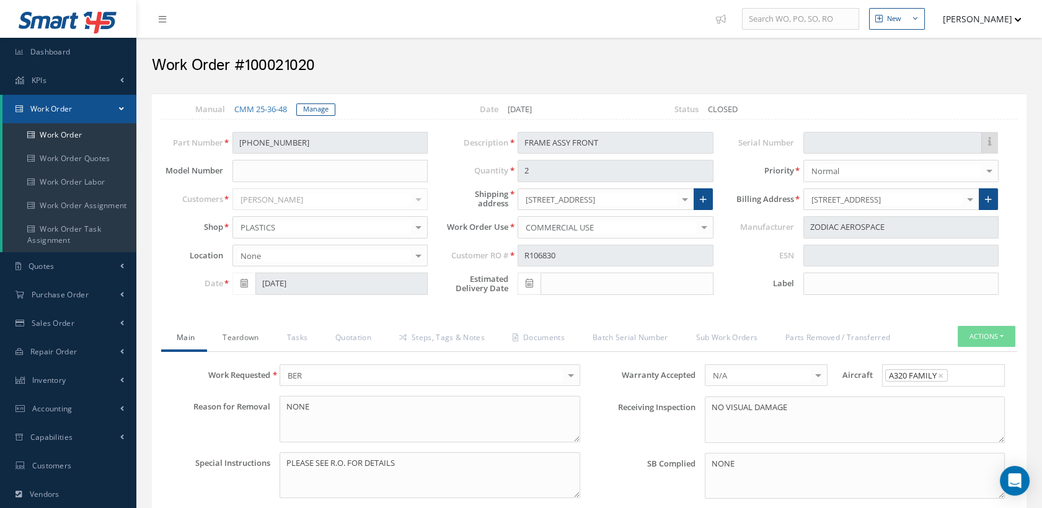
click at [248, 334] on link "Teardown" at bounding box center [239, 339] width 64 height 26
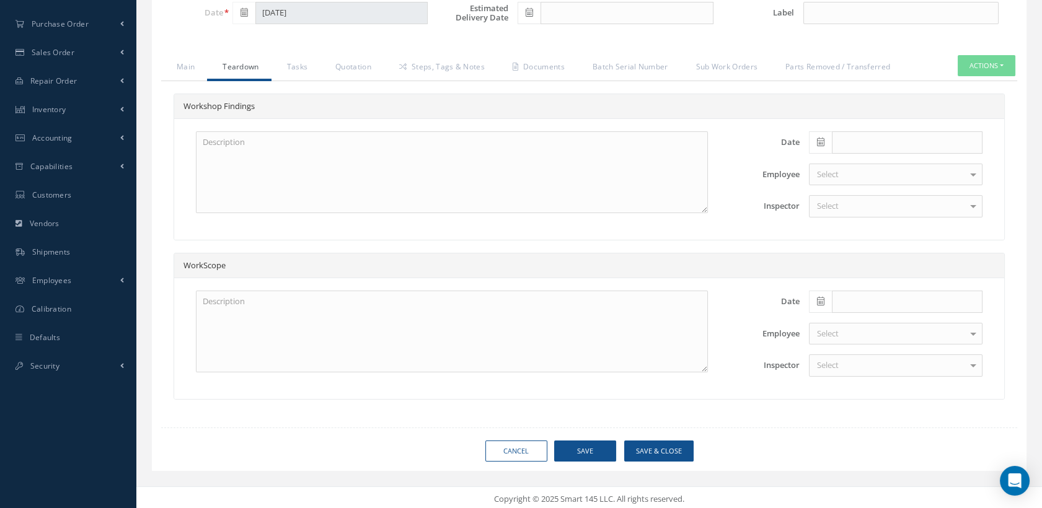
scroll to position [202, 0]
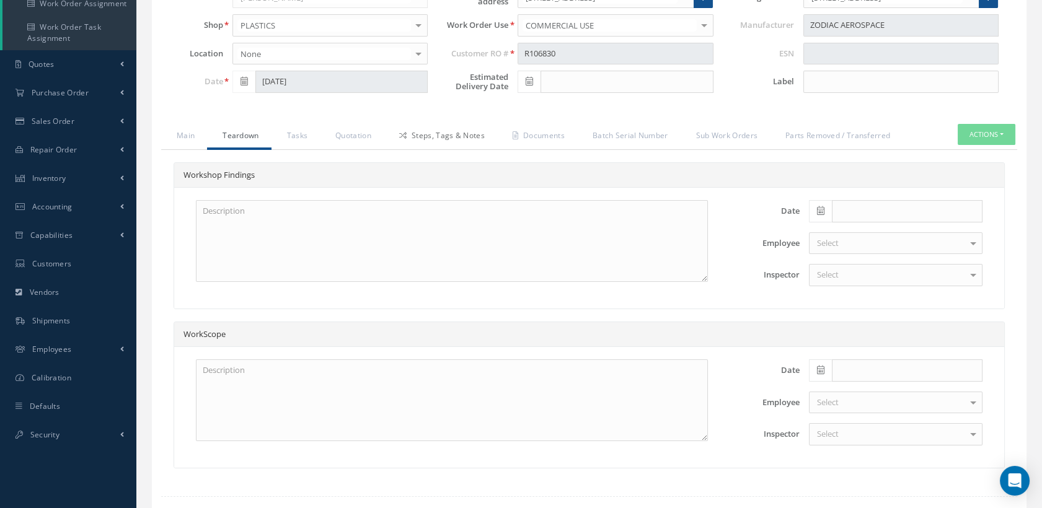
click at [451, 137] on link "Steps, Tags & Notes" at bounding box center [440, 137] width 113 height 26
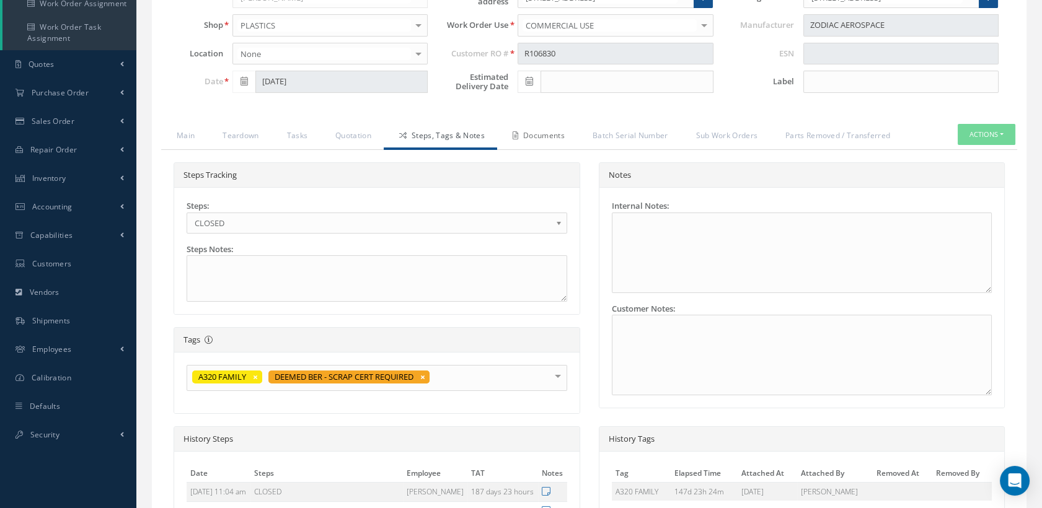
click at [547, 135] on link "Documents" at bounding box center [537, 137] width 80 height 26
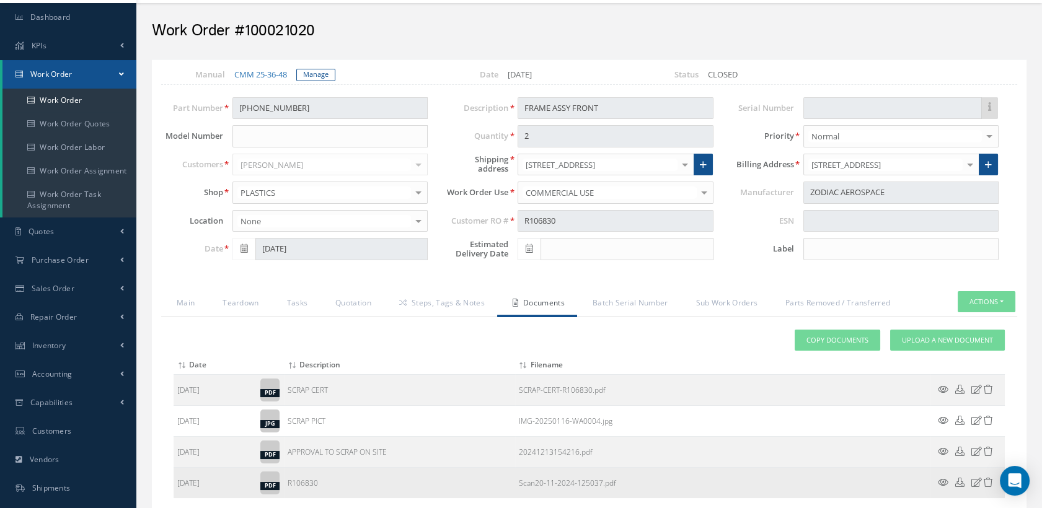
scroll to position [5, 0]
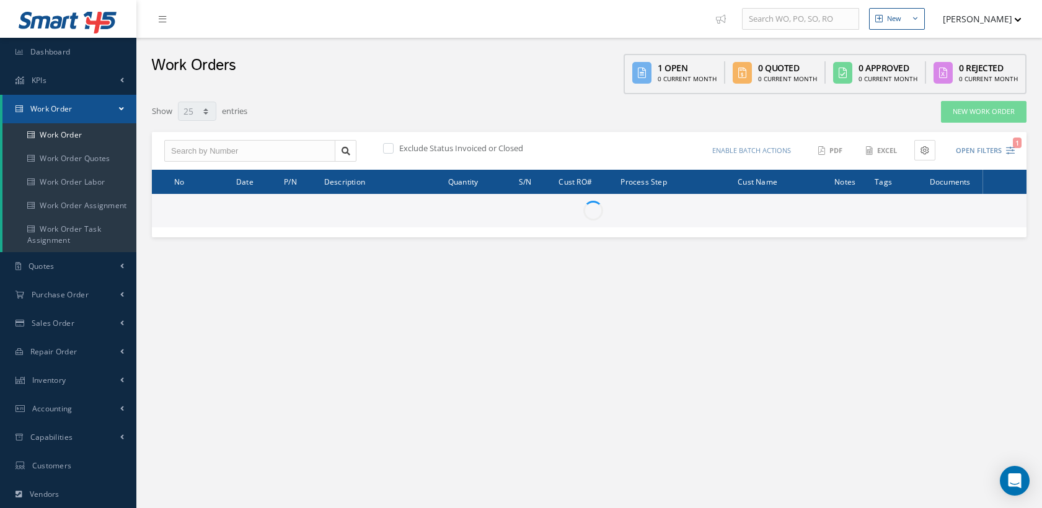
select select "25"
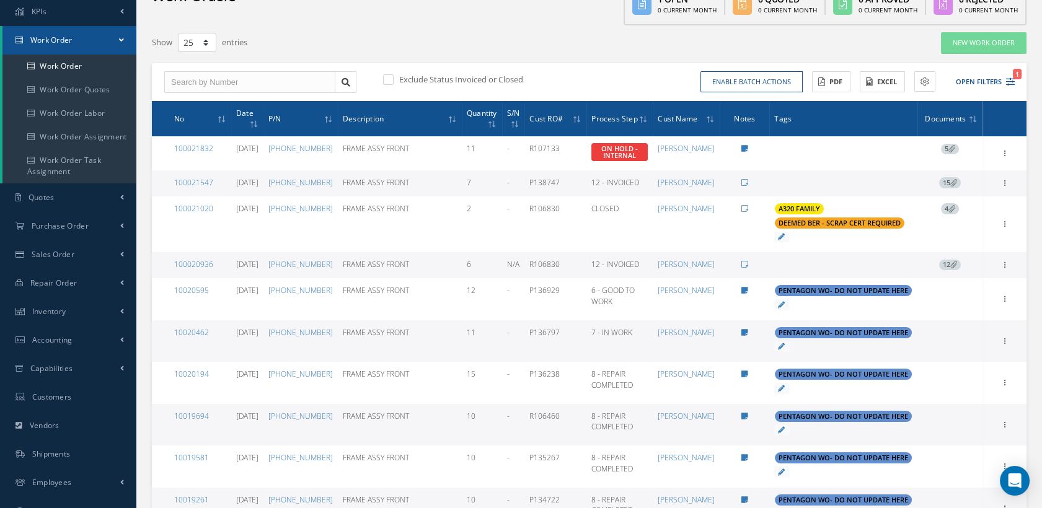
click at [204, 265] on div "100020936" at bounding box center [200, 264] width 52 height 11
click at [203, 260] on link "100020936" at bounding box center [193, 264] width 39 height 11
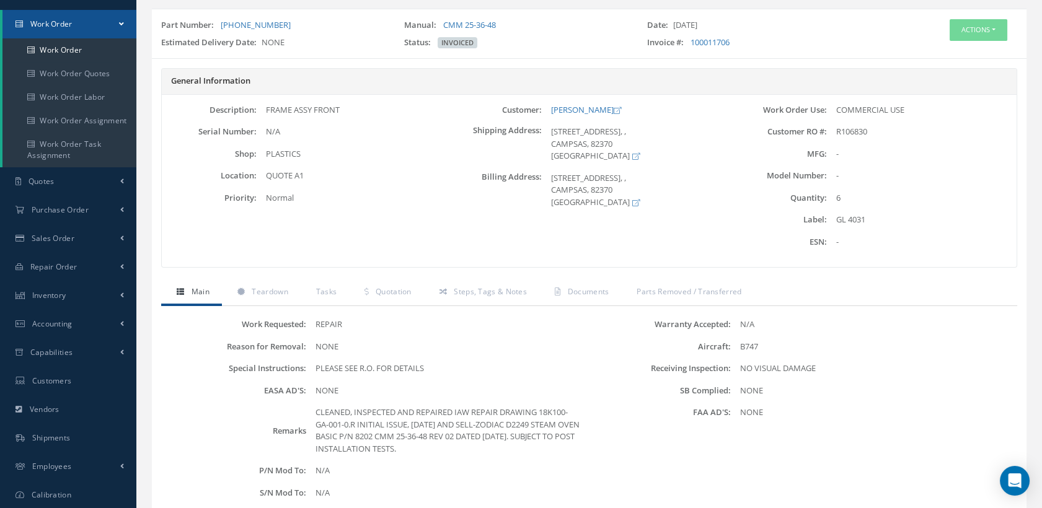
scroll to position [206, 0]
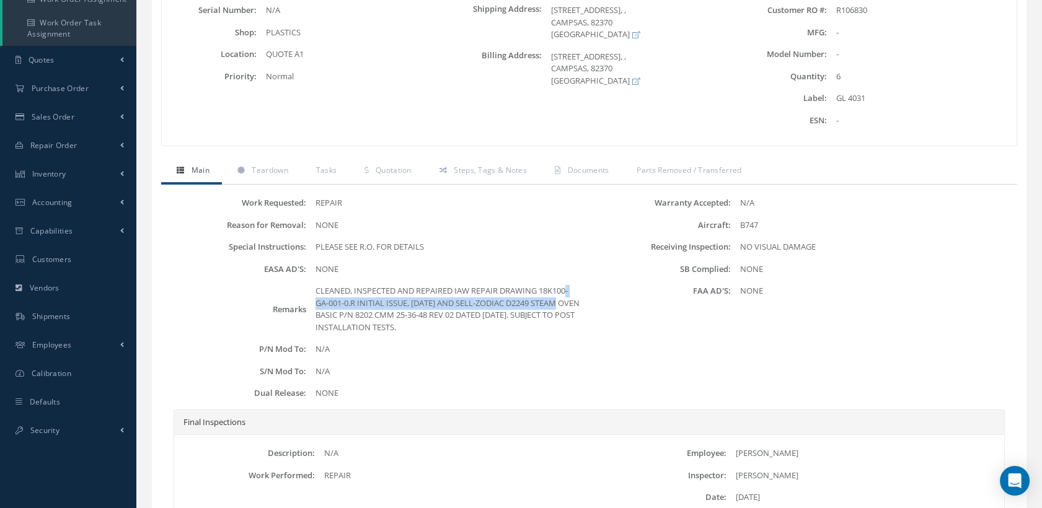
drag, startPoint x: 472, startPoint y: 300, endPoint x: 475, endPoint y: 286, distance: 13.9
click at [475, 286] on div "CLEANED, INSPECTED AND REPAIRED IAW REPAIR DRAWING 18K100-GA-001-0.R INITIAL IS…" at bounding box center [447, 309] width 283 height 48
drag, startPoint x: 475, startPoint y: 286, endPoint x: 514, endPoint y: 286, distance: 39.1
copy div "REPAIR DRAWING 18K100-GA-001-0.R INITIAL ISSUE, 26 MARCH 2018"
click at [585, 168] on span "Documents" at bounding box center [589, 170] width 42 height 11
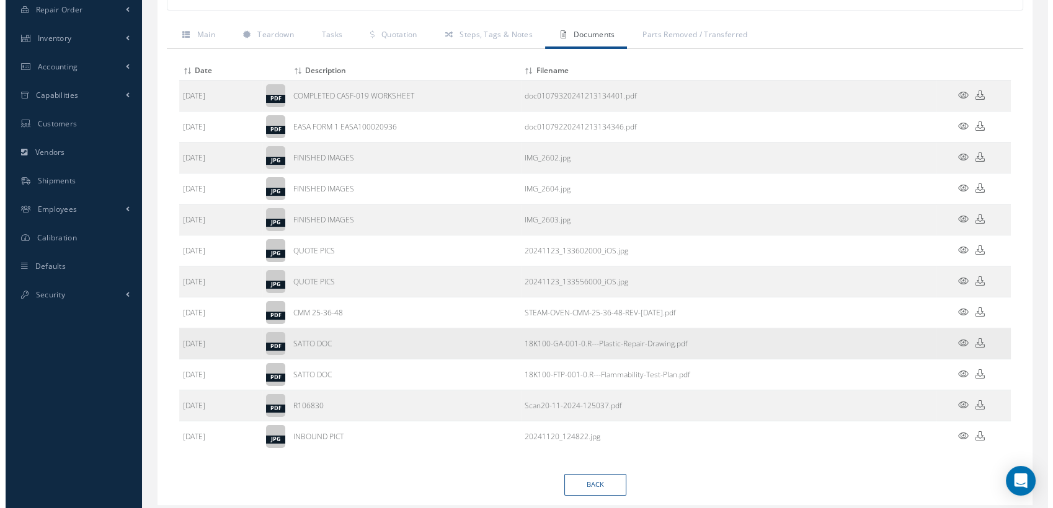
scroll to position [344, 0]
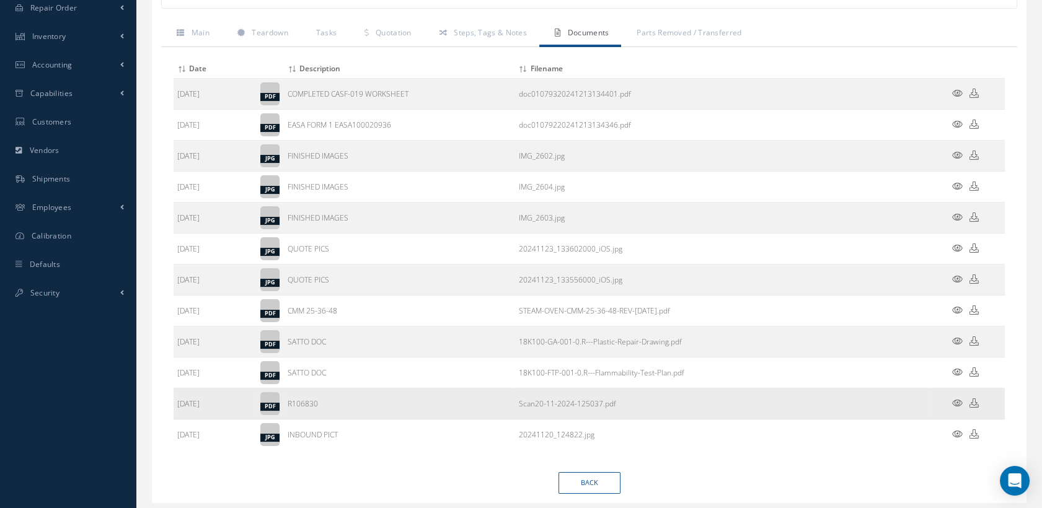
click at [952, 400] on icon at bounding box center [957, 403] width 11 height 9
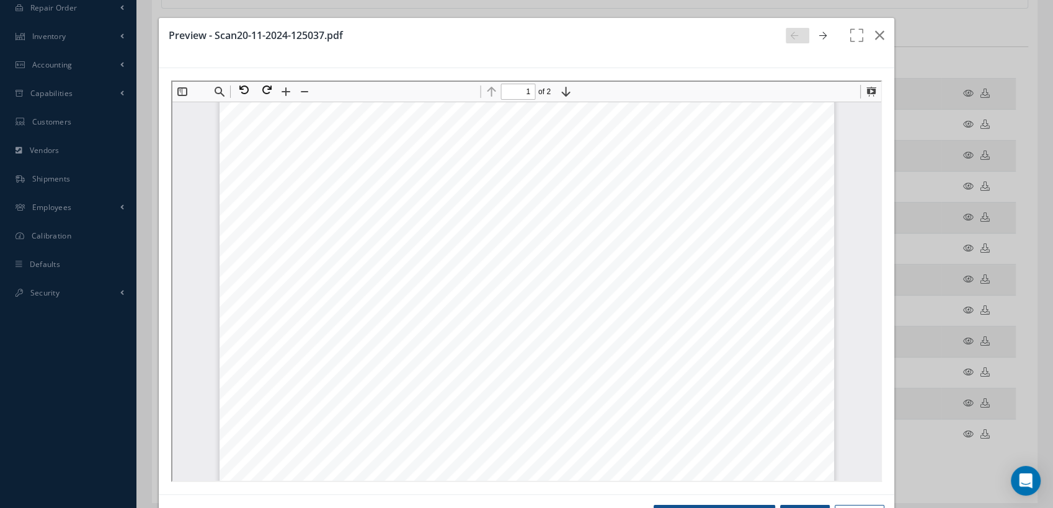
scroll to position [74, 0]
type input "2"
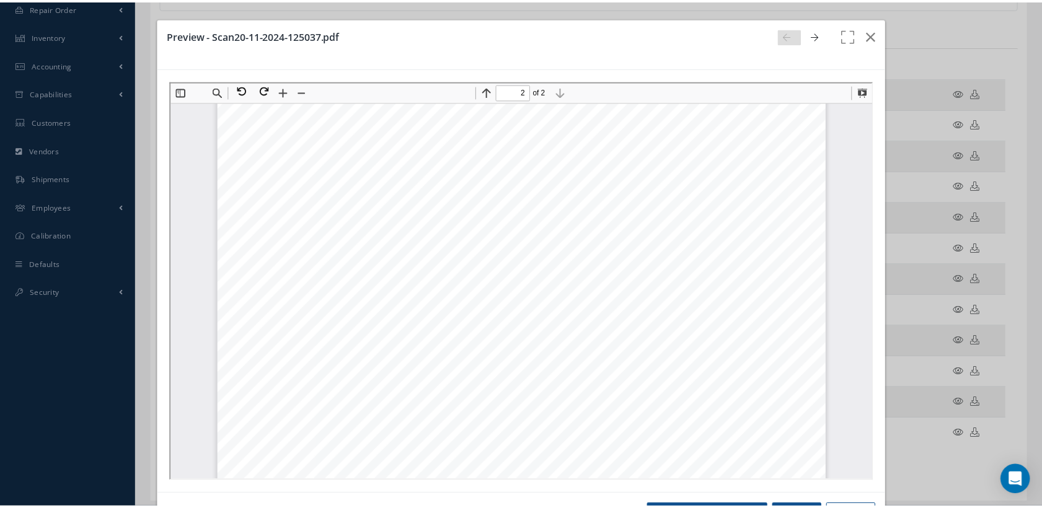
scroll to position [1378, 0]
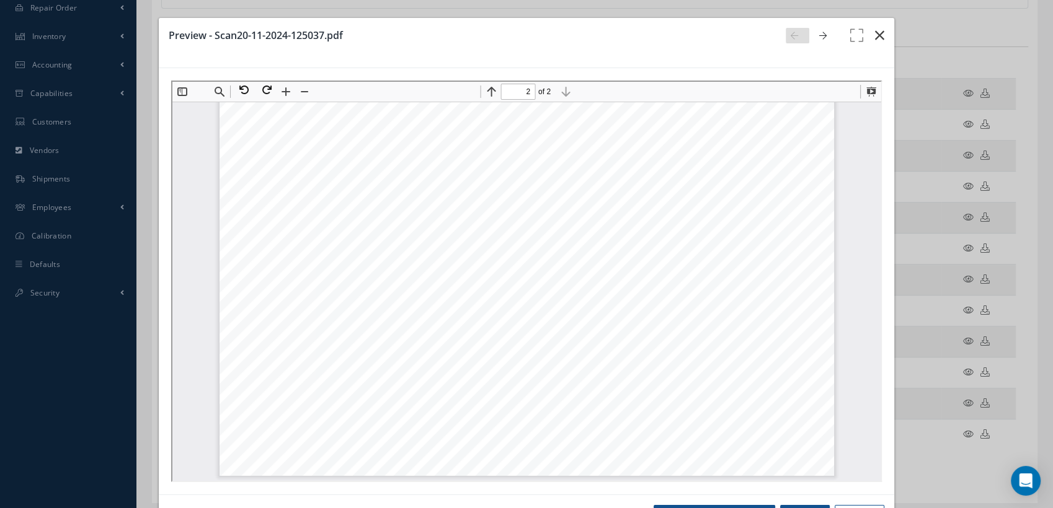
click at [875, 34] on icon "button" at bounding box center [879, 35] width 9 height 15
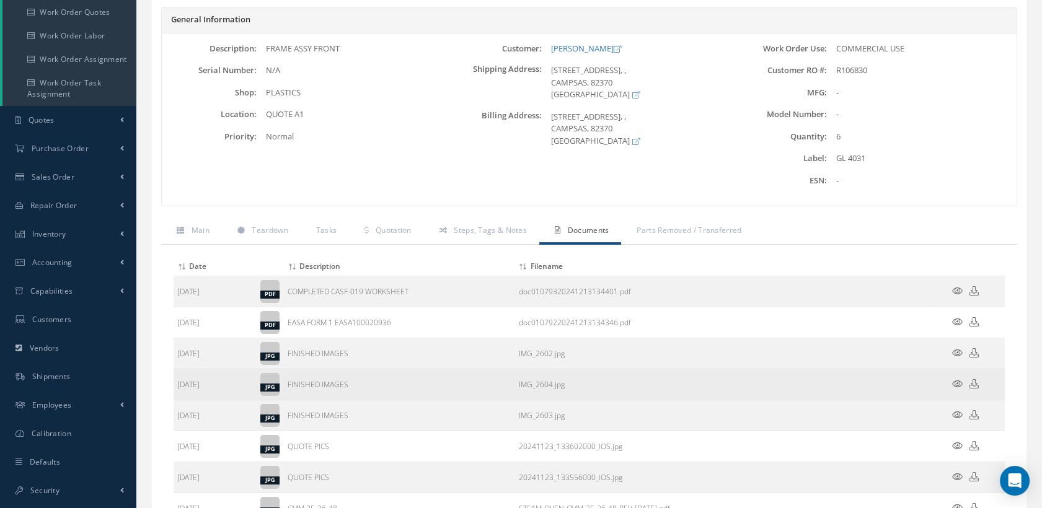
scroll to position [69, 0]
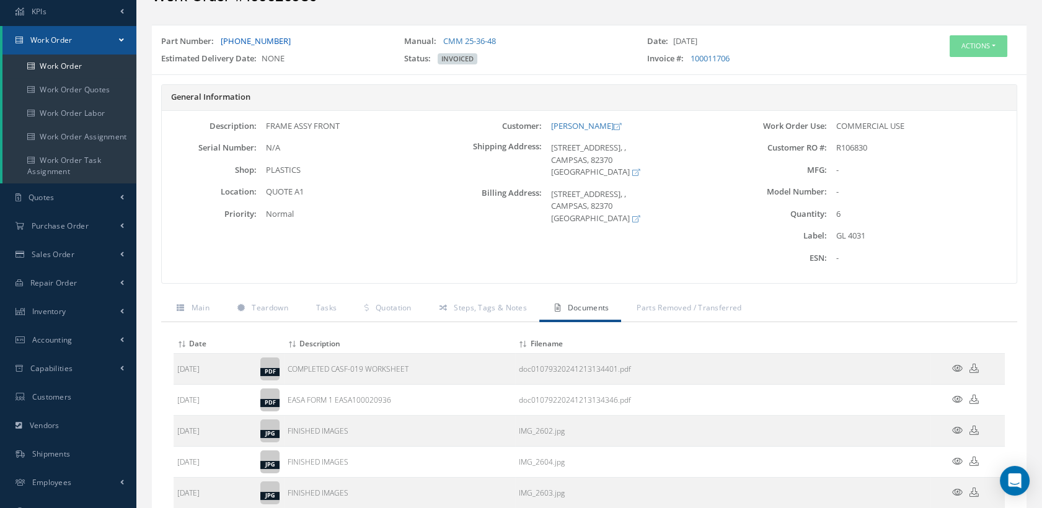
drag, startPoint x: 281, startPoint y: 40, endPoint x: 221, endPoint y: 46, distance: 60.4
click at [221, 46] on div "Part Number: 8201-01-1050" at bounding box center [273, 43] width 243 height 17
copy link "8201-01-1050"
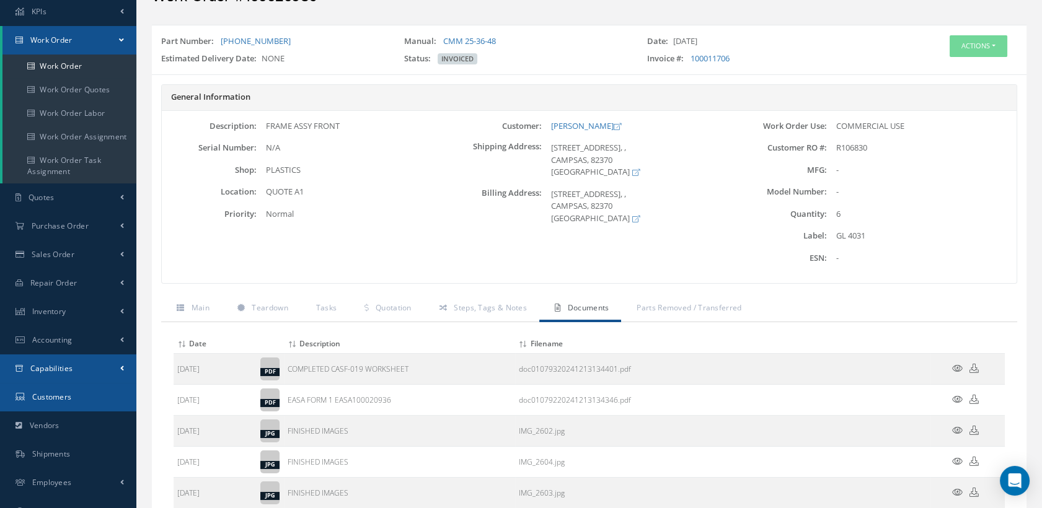
drag, startPoint x: 63, startPoint y: 368, endPoint x: 48, endPoint y: 368, distance: 14.9
click at [48, 368] on span "Capabilities" at bounding box center [51, 368] width 43 height 11
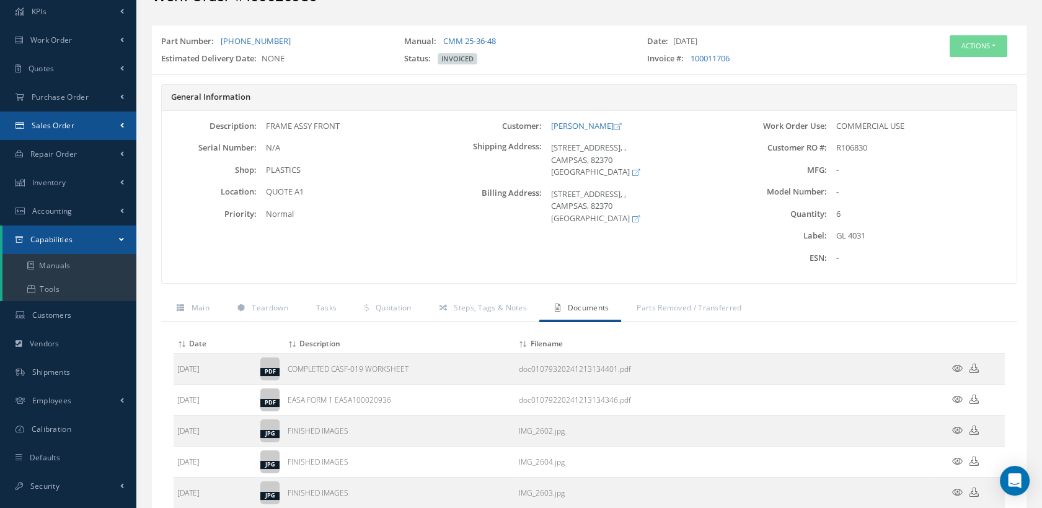
click at [63, 128] on span "Sales Order" at bounding box center [53, 125] width 43 height 11
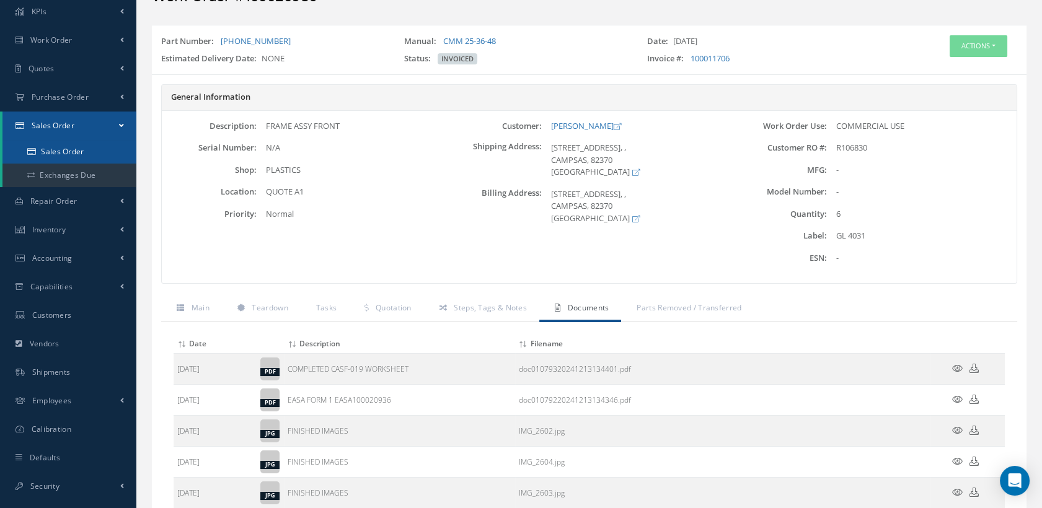
click at [71, 149] on link "Sales Order" at bounding box center [69, 152] width 134 height 24
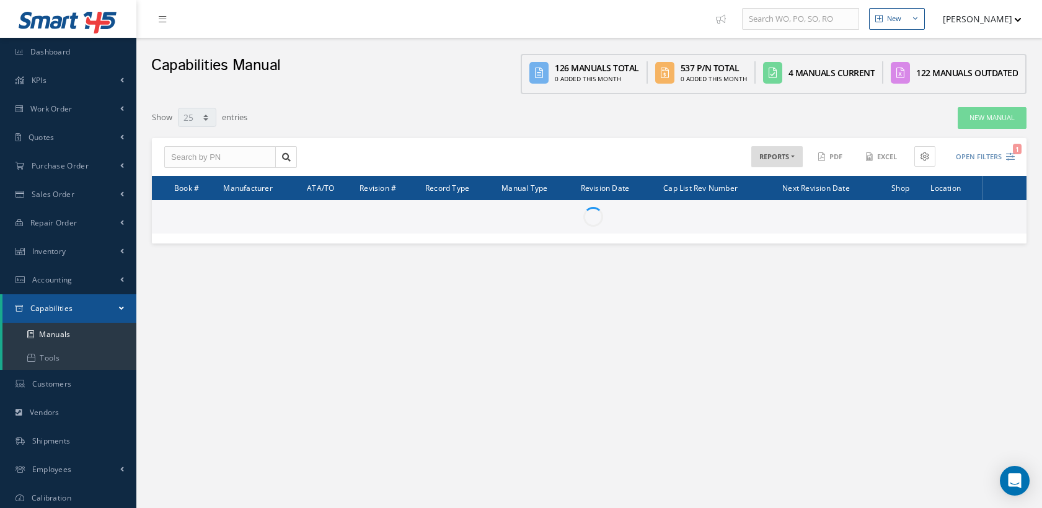
select select "25"
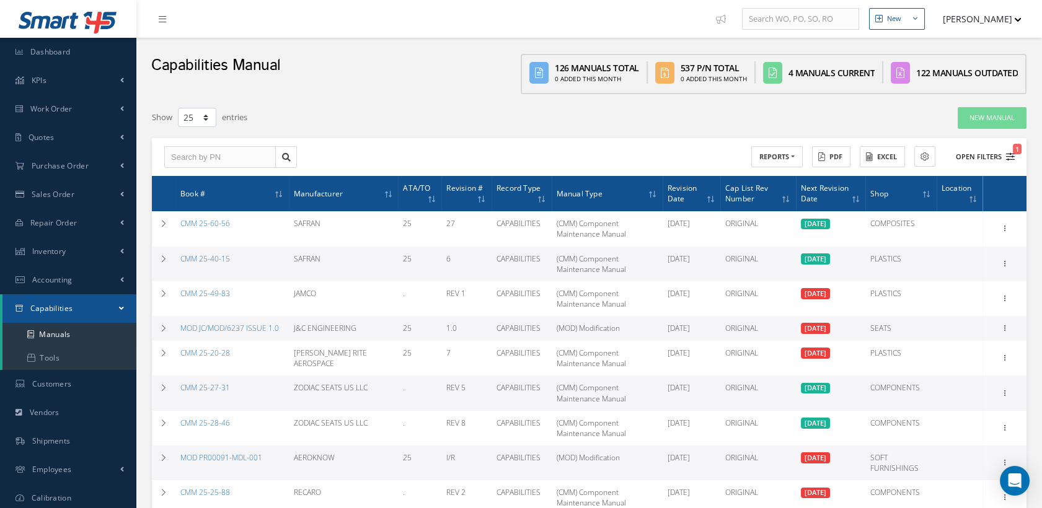
click at [1009, 158] on icon "1" at bounding box center [1010, 156] width 9 height 9
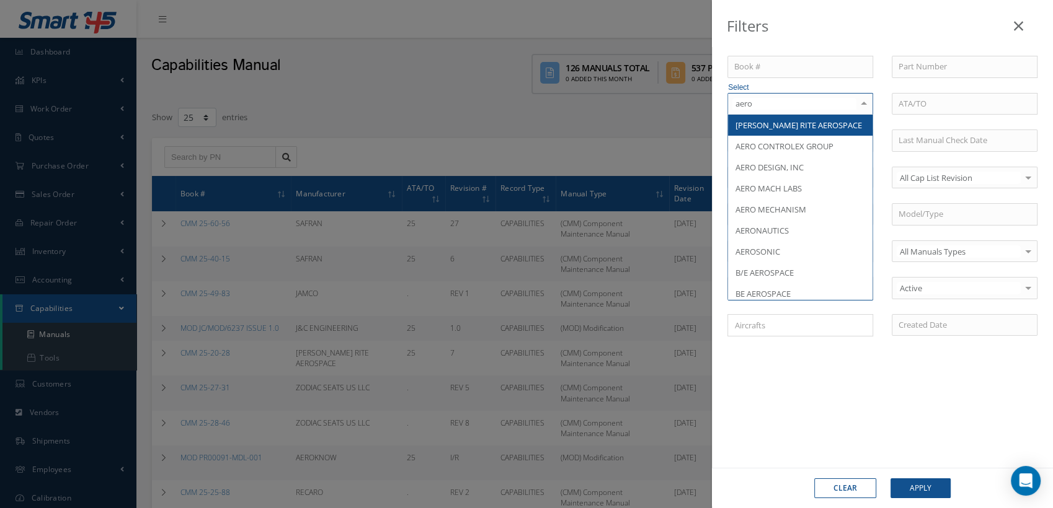
type input "aerok"
click at [761, 128] on span "AEROKNOW" at bounding box center [757, 125] width 45 height 11
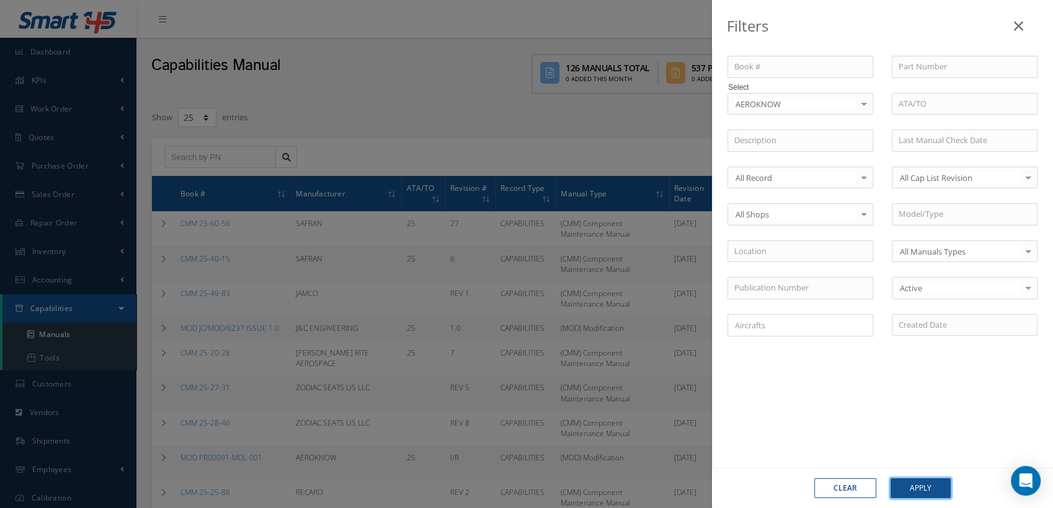
click at [917, 488] on button "Apply" at bounding box center [920, 489] width 60 height 20
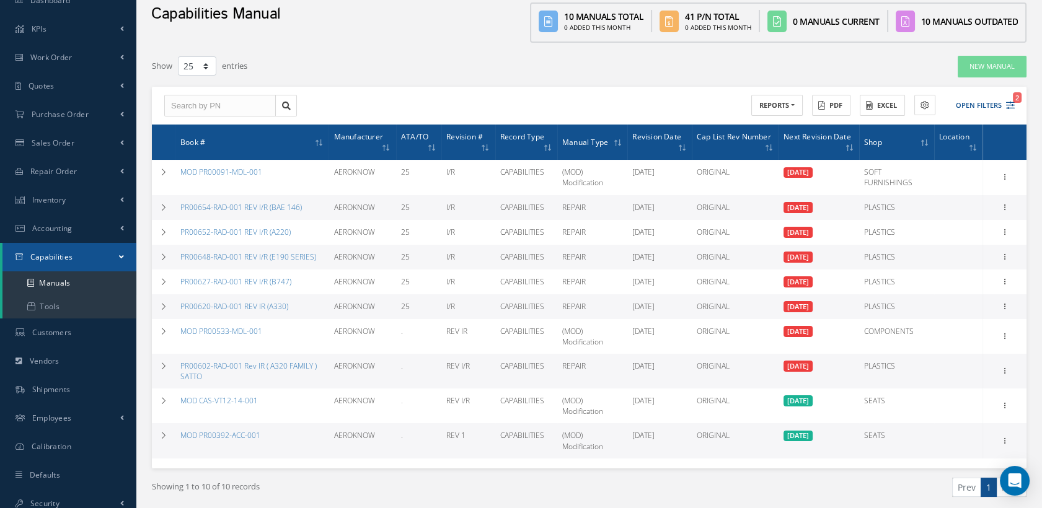
scroll to position [29, 0]
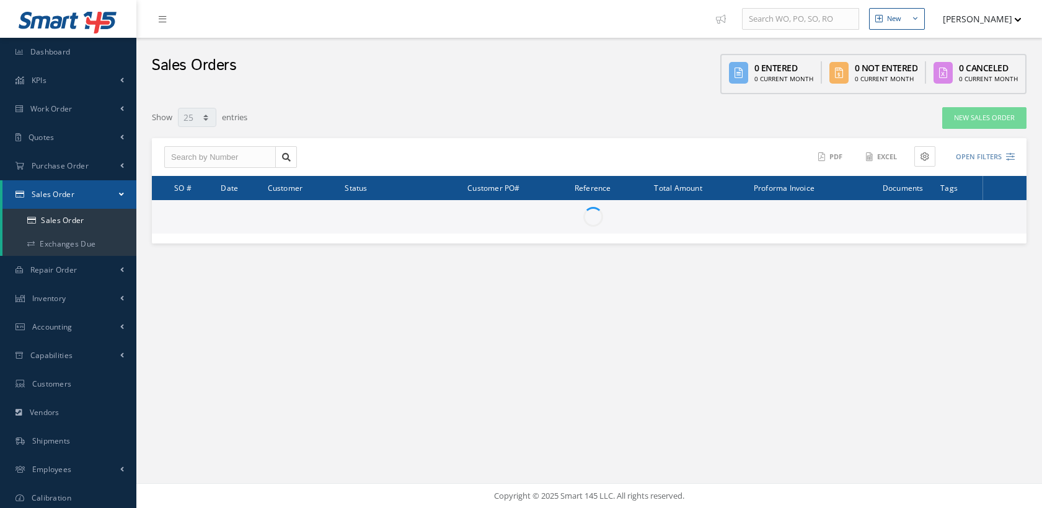
select select "25"
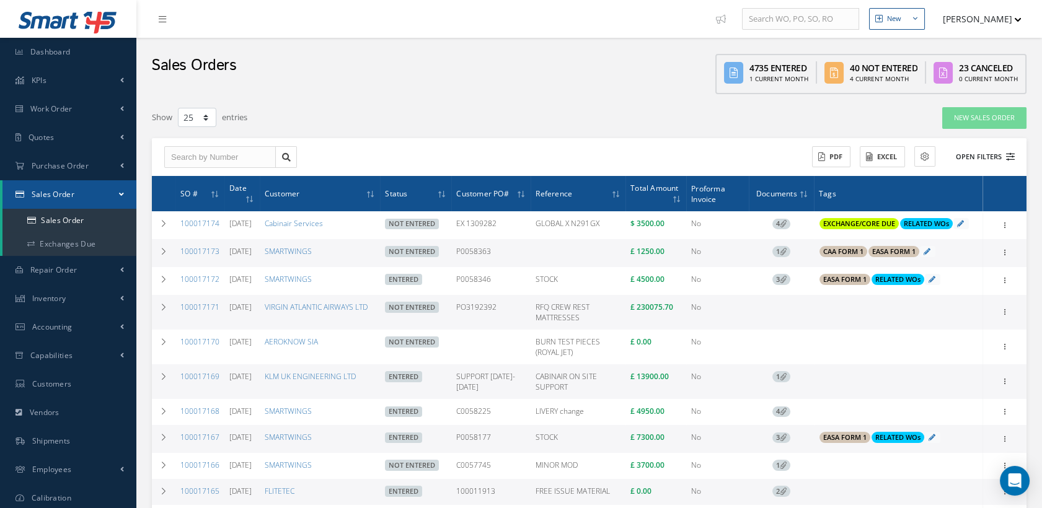
click at [1010, 156] on icon at bounding box center [1010, 156] width 9 height 9
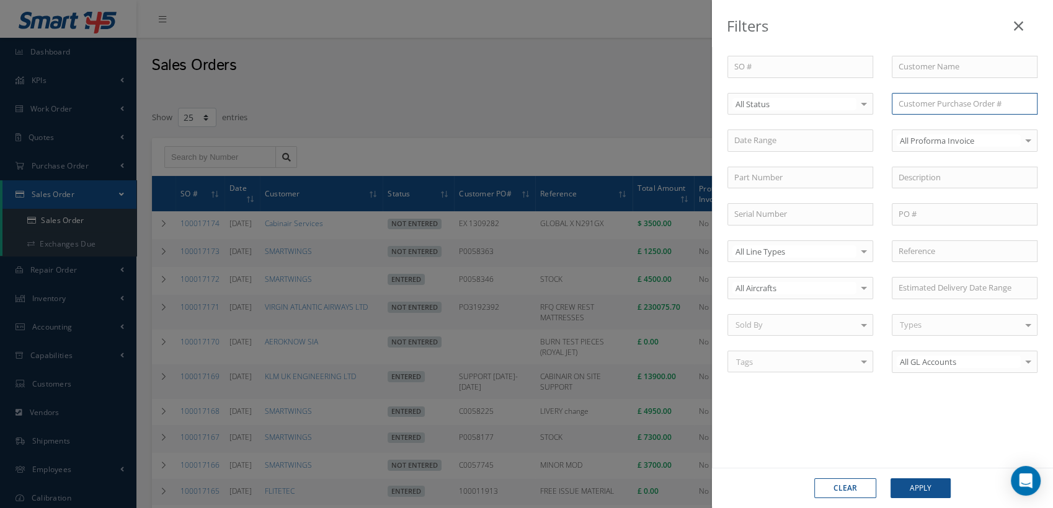
click at [943, 104] on input "text" at bounding box center [964, 104] width 146 height 22
click at [908, 205] on input "text" at bounding box center [964, 214] width 146 height 22
paste input "P0019921"
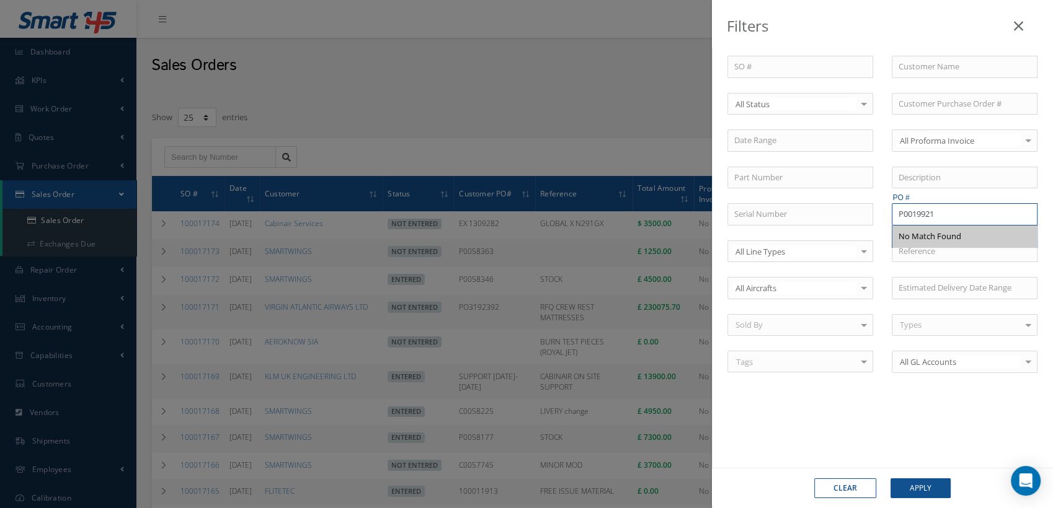
type input "P0019921"
click at [903, 110] on input "text" at bounding box center [964, 104] width 146 height 22
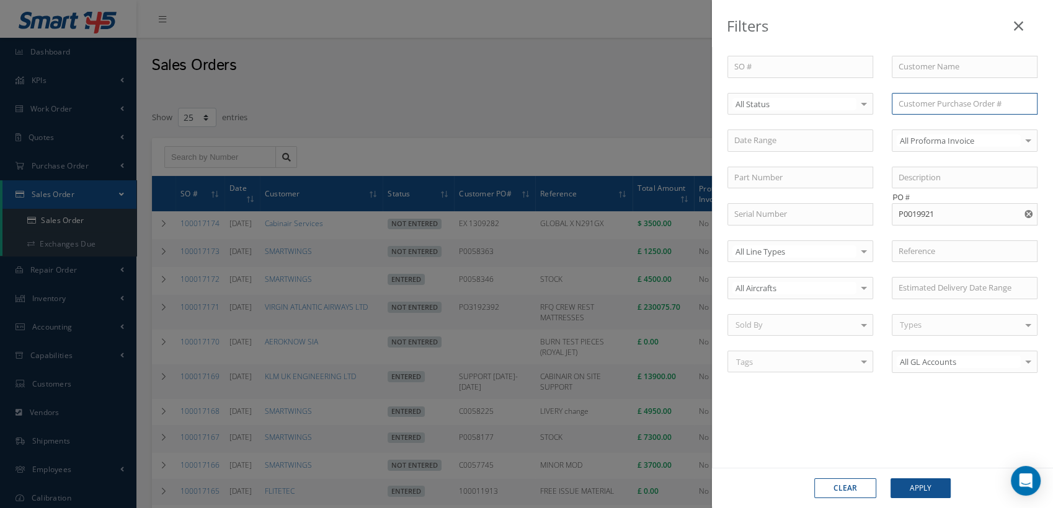
paste input "P0019921"
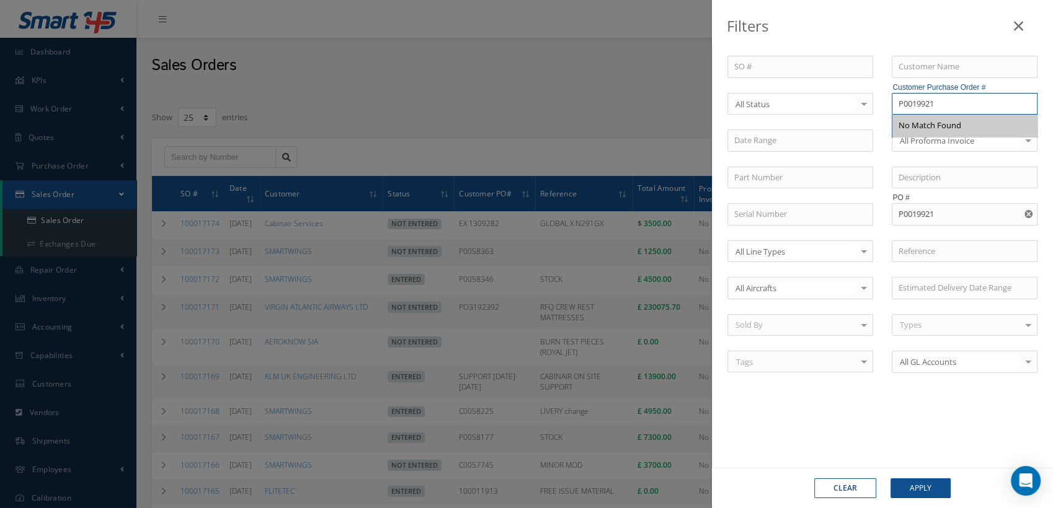
type input "P0019921"
click at [1027, 213] on use "Reset" at bounding box center [1028, 214] width 8 height 8
click at [1026, 104] on use "Reset" at bounding box center [1028, 104] width 8 height 8
click at [1022, 24] on icon at bounding box center [1017, 26] width 9 height 15
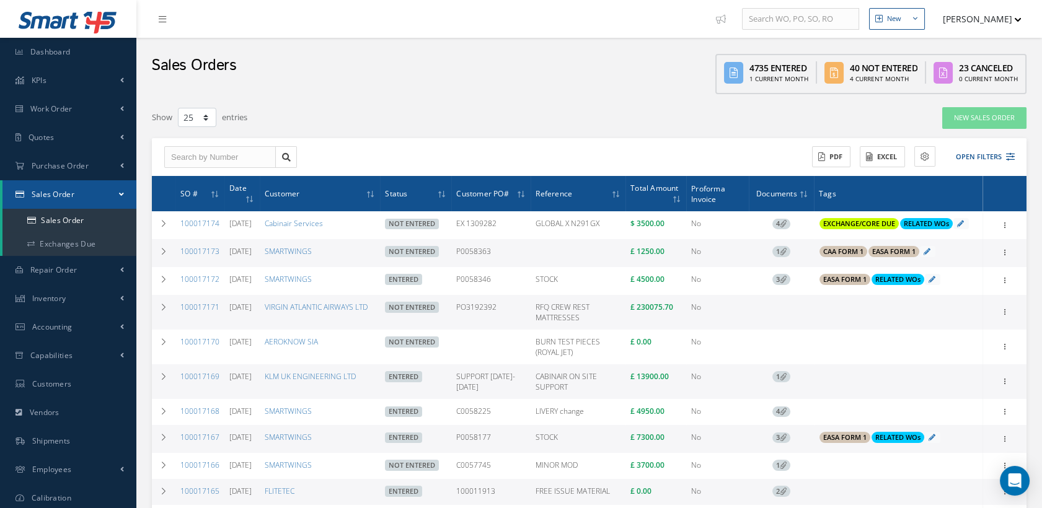
click at [1015, 154] on div "ACTIONS Receive Payments Select Customer Cabinair Services 1ST CHOICE AEROSPACE…" at bounding box center [804, 157] width 430 height 22
click at [1009, 154] on icon at bounding box center [1010, 156] width 9 height 9
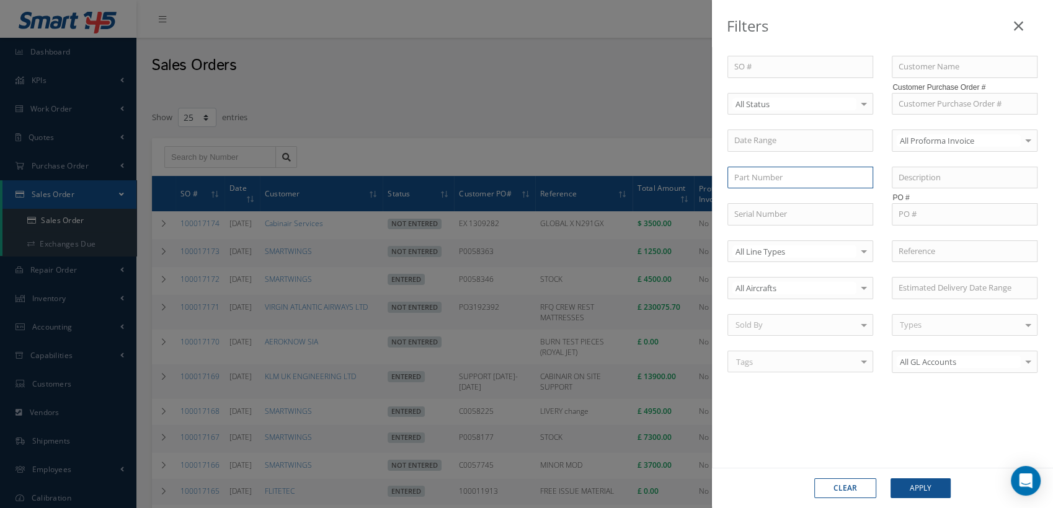
click at [757, 181] on input "text" at bounding box center [800, 178] width 146 height 22
paste input "411N1102-32T"
type input "411N1102-32T"
click at [937, 482] on button "Apply" at bounding box center [920, 489] width 60 height 20
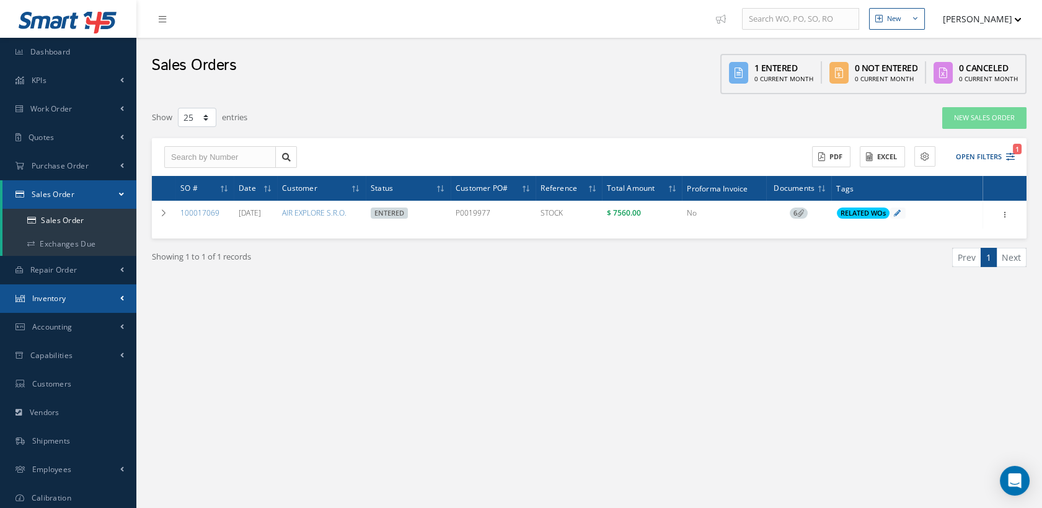
click at [77, 301] on link "Inventory" at bounding box center [68, 299] width 136 height 29
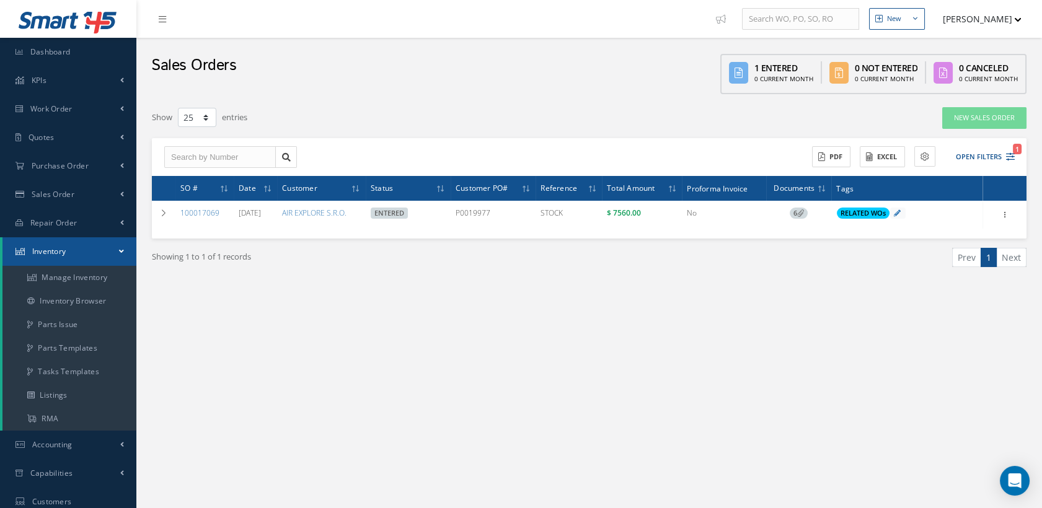
click at [991, 21] on button "[PERSON_NAME]" at bounding box center [976, 19] width 91 height 24
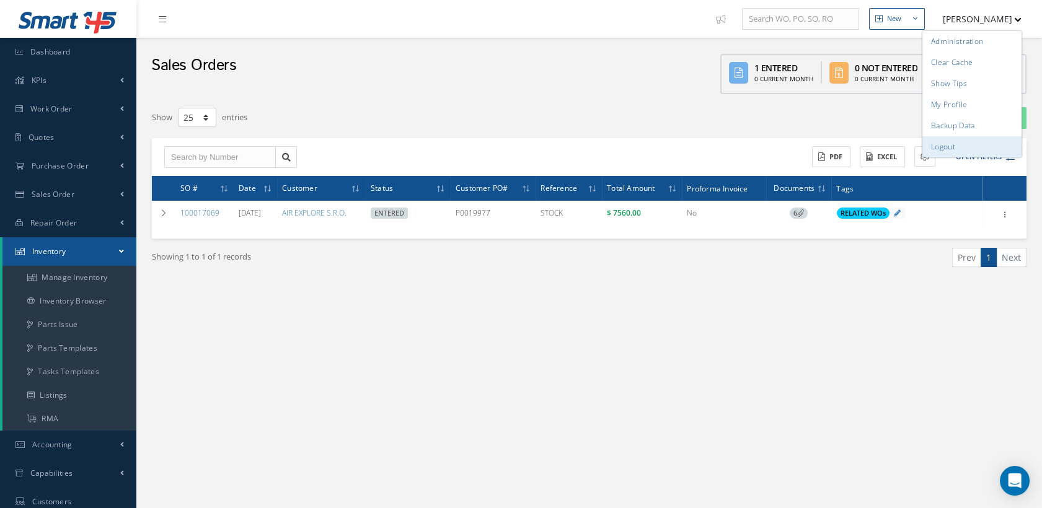
click at [956, 146] on link "Logout" at bounding box center [971, 146] width 99 height 21
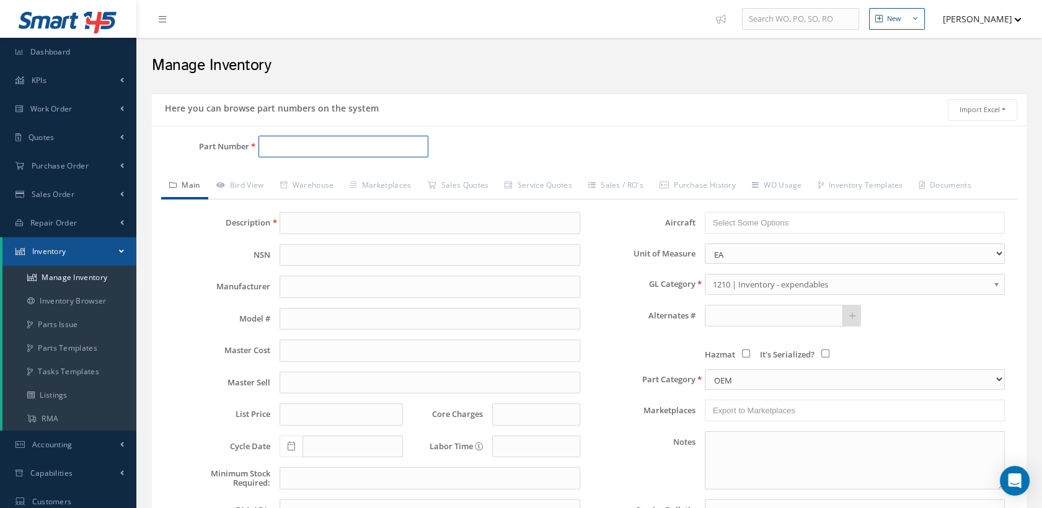
click at [272, 143] on input "Part Number" at bounding box center [343, 147] width 170 height 22
paste input "411N1102-32T"
click at [332, 178] on span "411N1102-32T" at bounding box center [318, 178] width 112 height 13
type input "411N1102-32T"
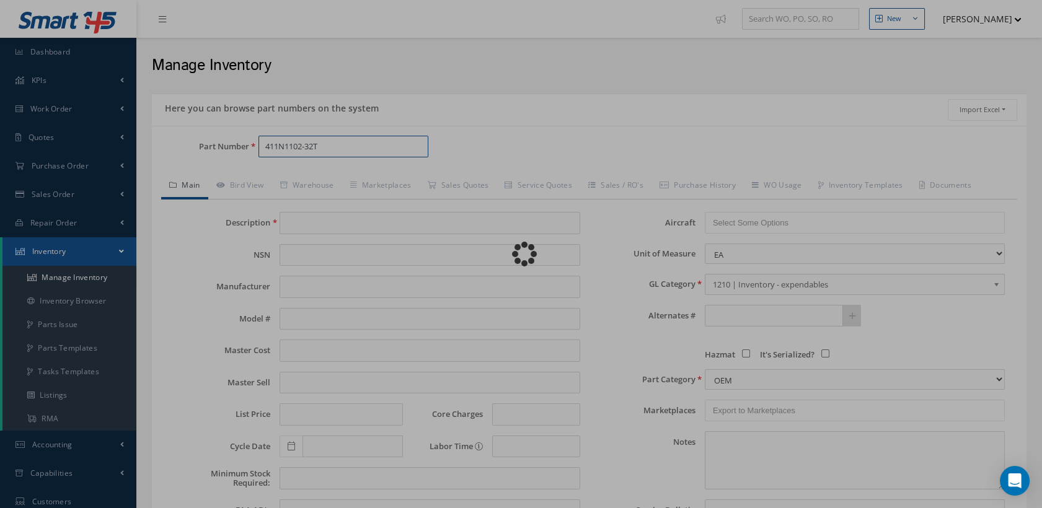
type input "STRIP"
type input "50.00"
type input "0.00"
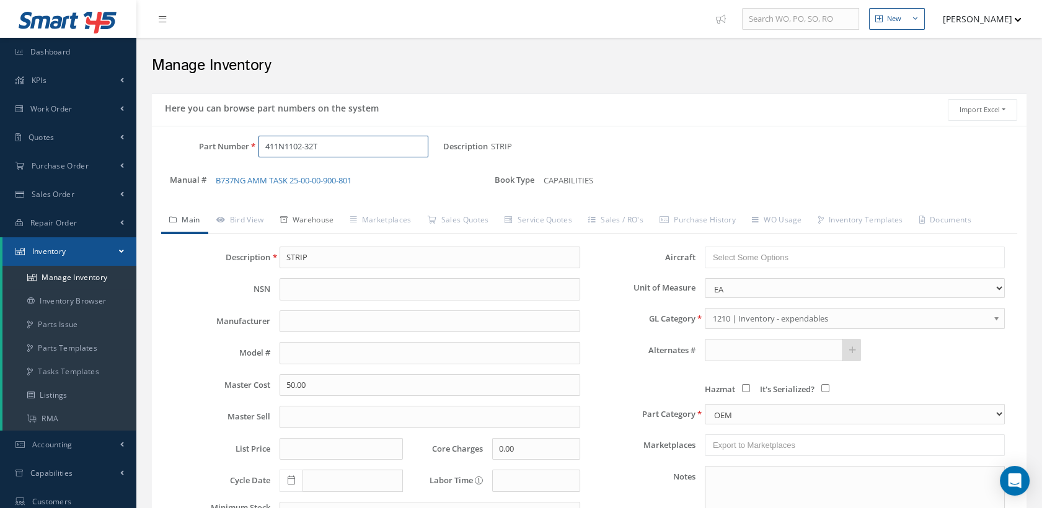
type input "411N1102-32T"
click at [324, 220] on link "Warehouse" at bounding box center [307, 221] width 70 height 26
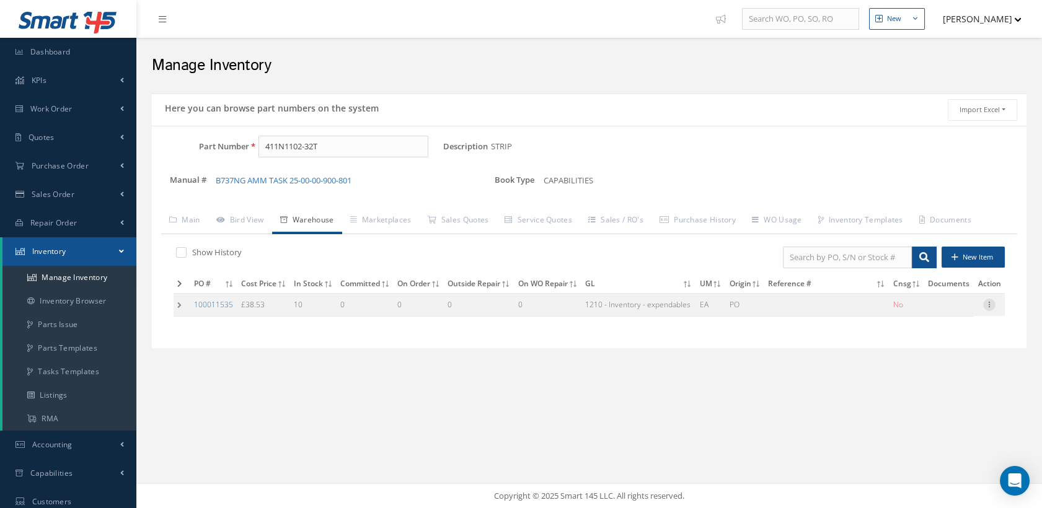
click at [987, 302] on icon at bounding box center [989, 304] width 12 height 10
click at [816, 366] on div "Here you can browse part numbers on the system Import Excel to undefined Column…" at bounding box center [589, 237] width 887 height 301
click at [179, 301] on td at bounding box center [182, 305] width 17 height 23
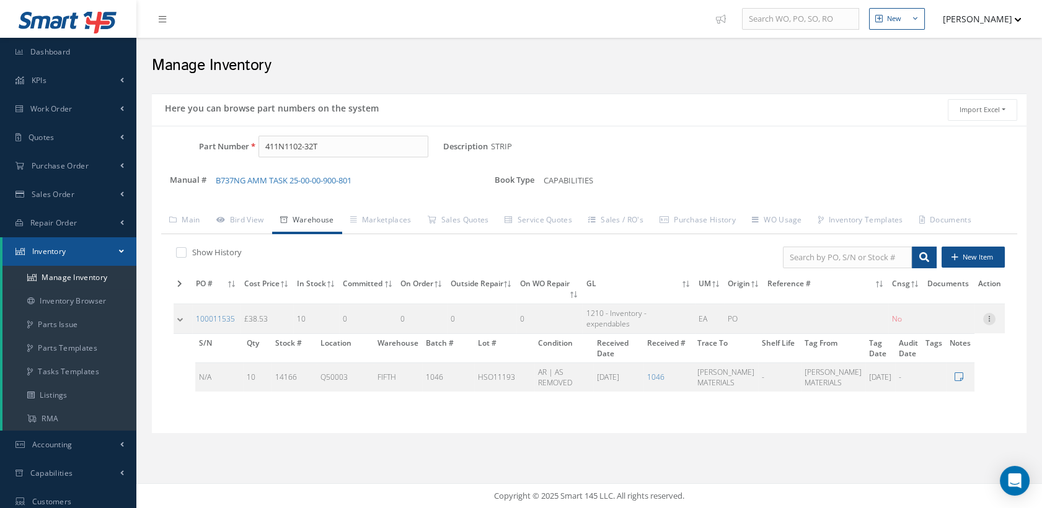
click at [985, 313] on icon at bounding box center [989, 318] width 12 height 10
click at [932, 335] on link "Manage Documents" at bounding box center [932, 347] width 98 height 25
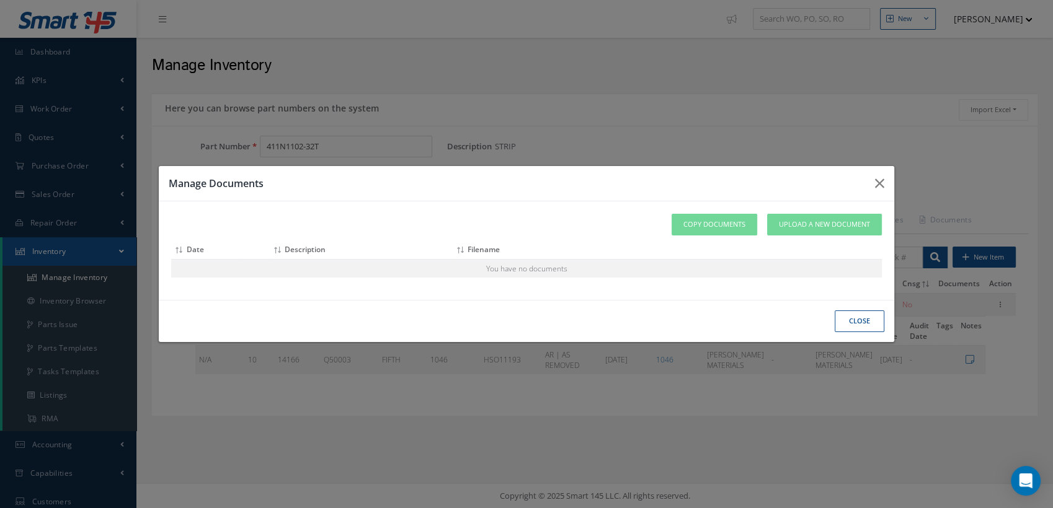
click at [850, 317] on button "Close" at bounding box center [859, 322] width 50 height 22
